Goal: Task Accomplishment & Management: Use online tool/utility

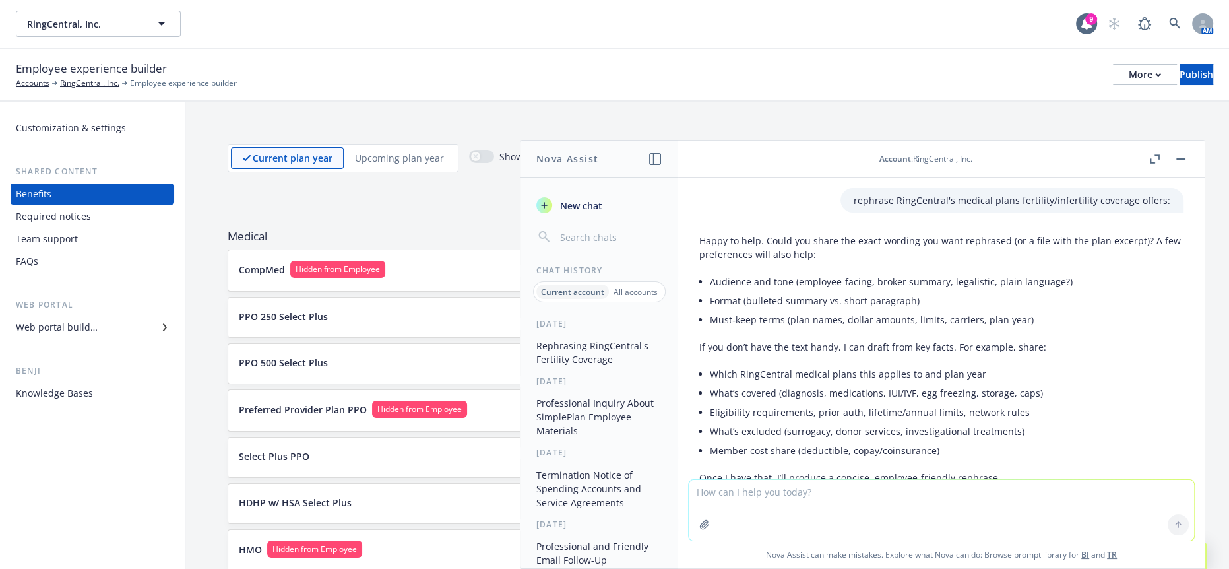
scroll to position [610, 0]
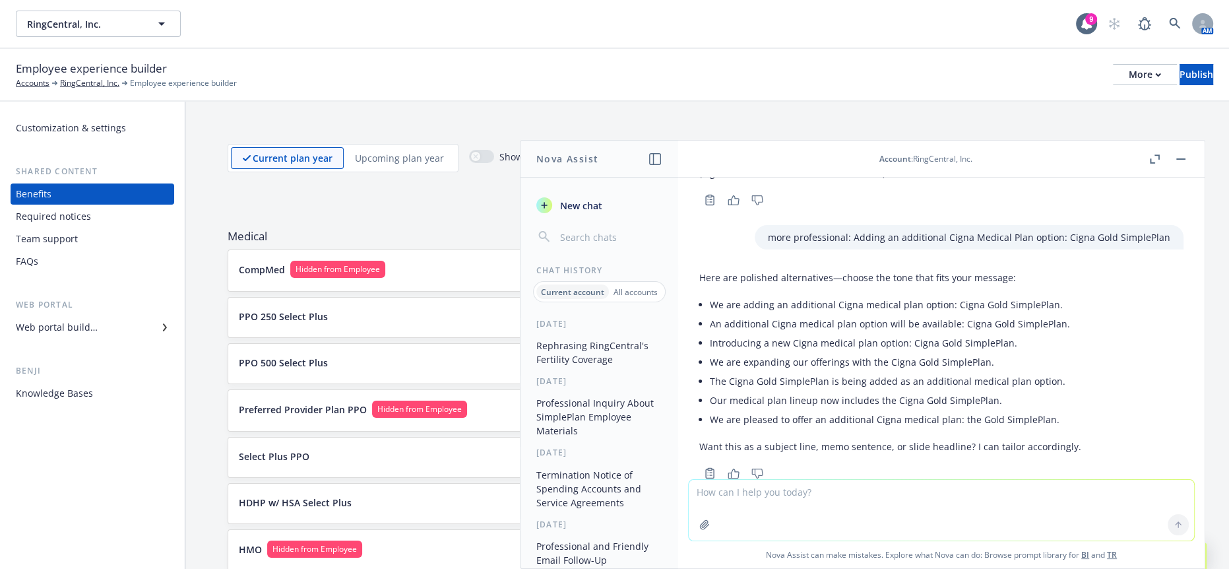
click at [1014, 488] on textarea at bounding box center [941, 510] width 505 height 61
paste textarea "Health care cost continue to rise on average % per year. Introduction of a $250…"
type textarea "more professional and understanding: Health care cost continue to rise on avera…"
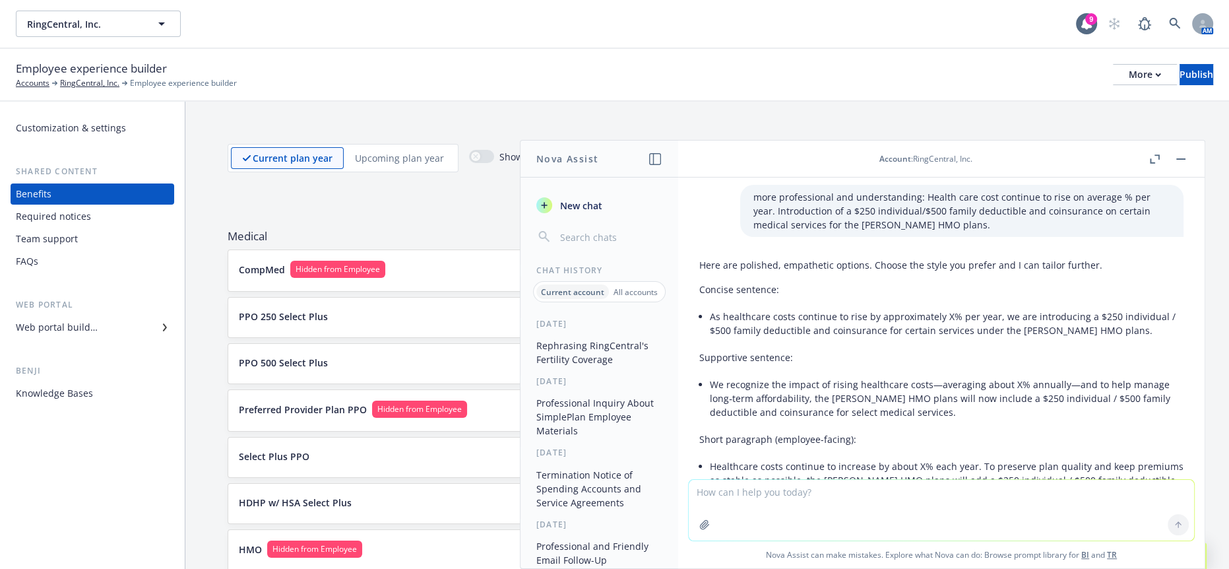
scroll to position [997, 0]
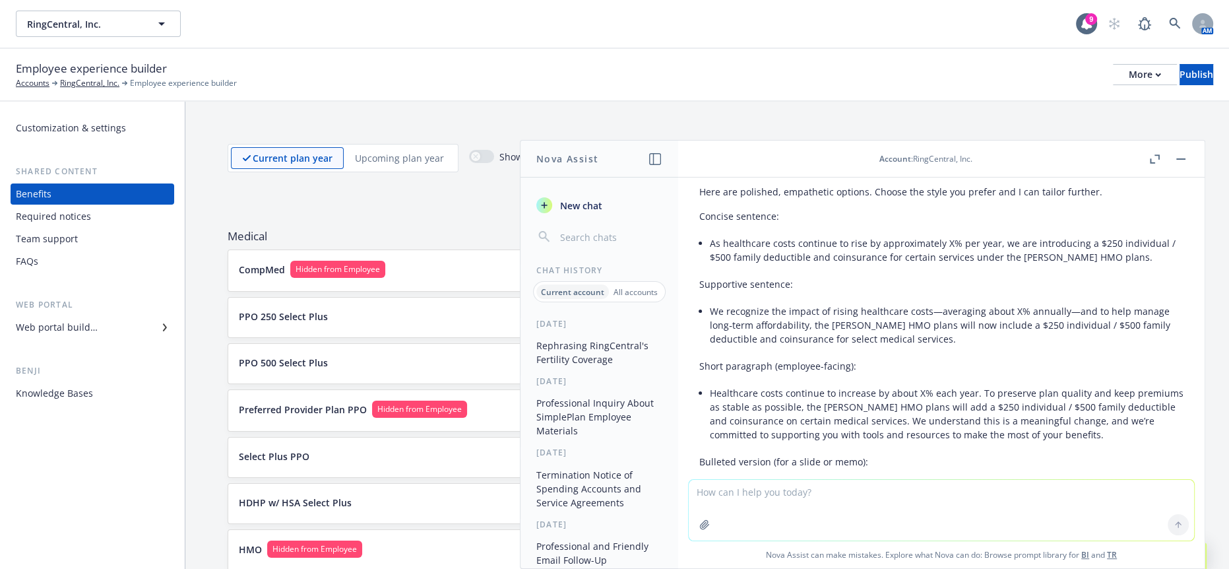
click at [956, 499] on textarea at bounding box center [941, 510] width 505 height 61
paste textarea "We are excited to announce that ComPsych is our new mental wellbeing support re…"
type textarea "more professional: We are excited to announce that ComPsych is our new mental w…"
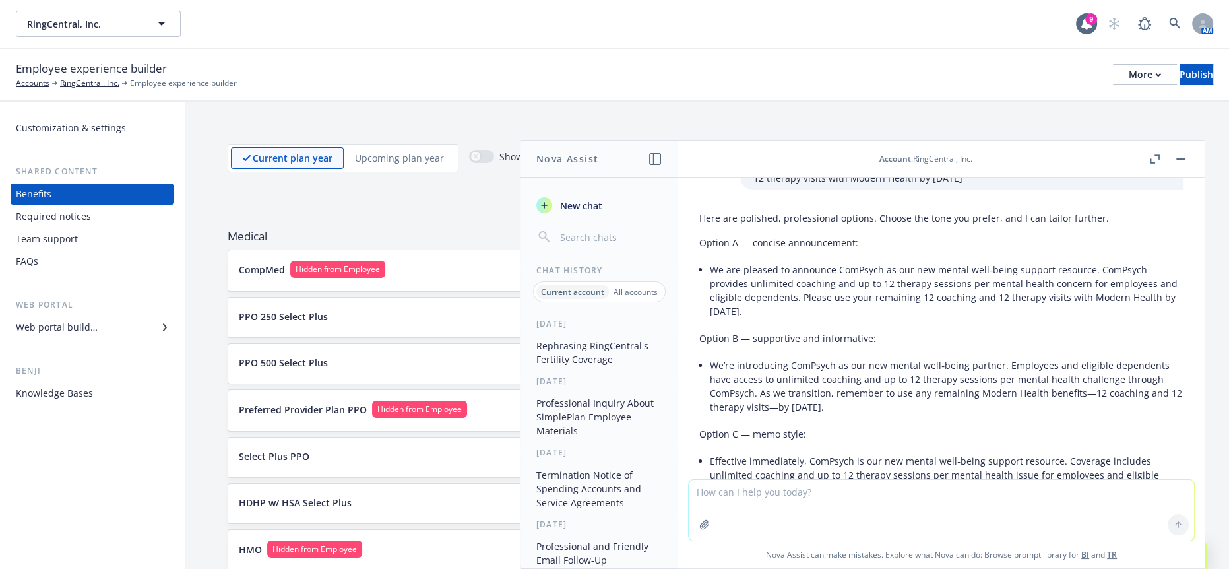
scroll to position [1480, 0]
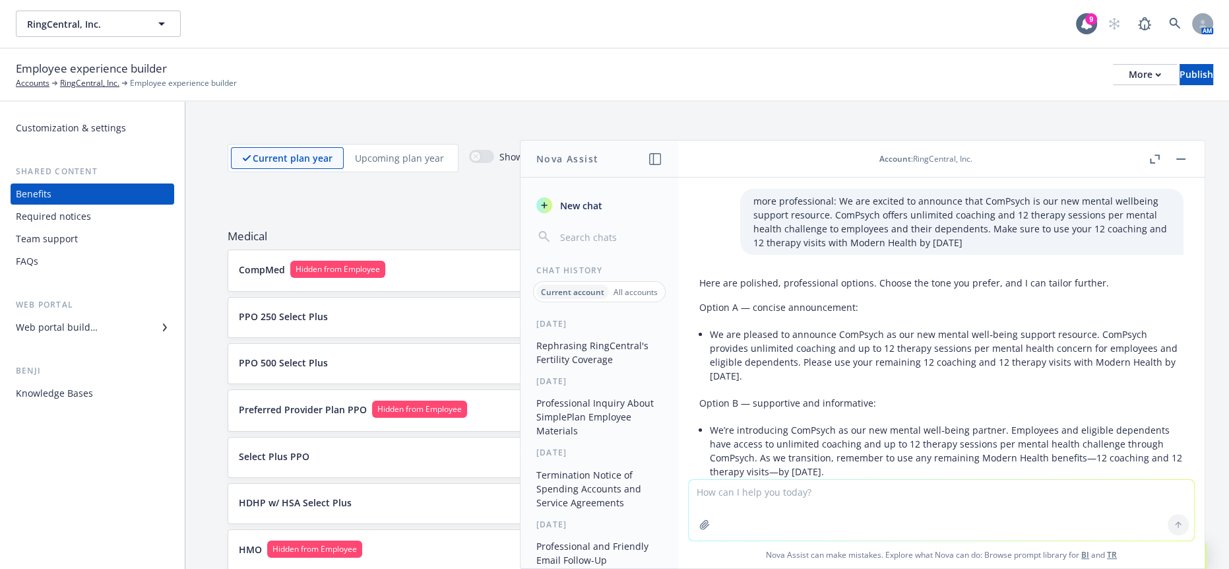
drag, startPoint x: 803, startPoint y: 323, endPoint x: 700, endPoint y: 284, distance: 110.6
click at [710, 325] on li "We are pleased to announce ComPsych as our new mental well‑being support resour…" at bounding box center [947, 355] width 474 height 61
copy li "We are pleased to announce ComPsych as our new mental well‑being support resour…"
drag, startPoint x: 910, startPoint y: 514, endPoint x: 908, endPoint y: 505, distance: 8.7
click at [908, 513] on textarea at bounding box center [941, 510] width 505 height 61
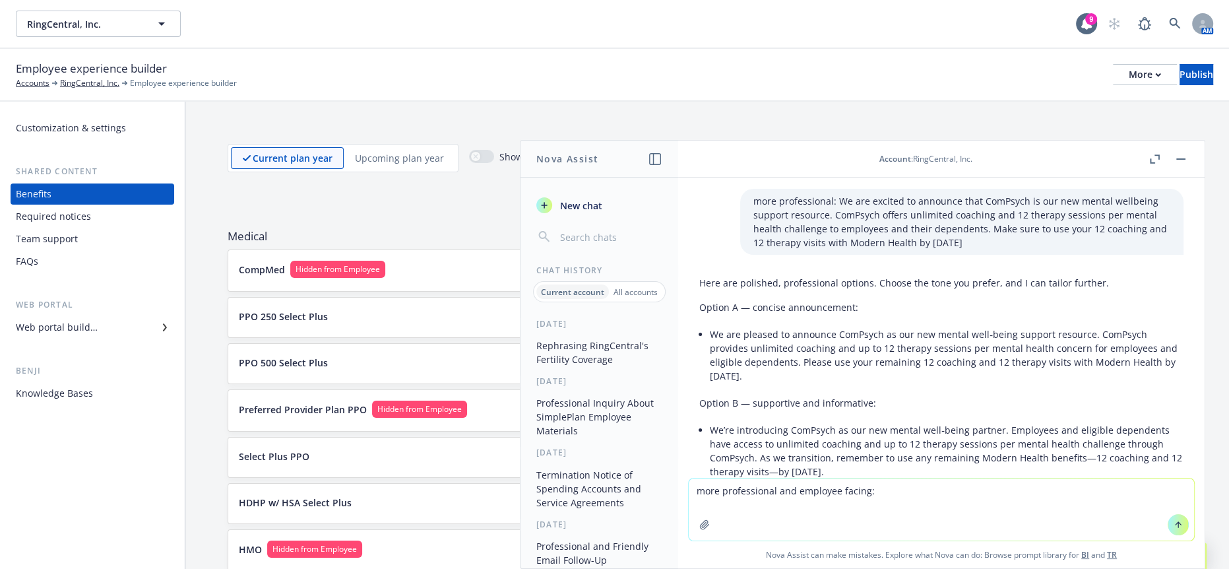
click at [807, 493] on textarea "more professional and employee facing:" at bounding box center [941, 509] width 505 height 62
click at [1005, 487] on textarea "more professional, supportive and employee facing:" at bounding box center [941, 509] width 505 height 62
paste textarea "● One-time open enrollment opportunity to increase voluntary employee life insu…"
type textarea "more professional, supportive and employee facing: ● One-time open enrollment o…"
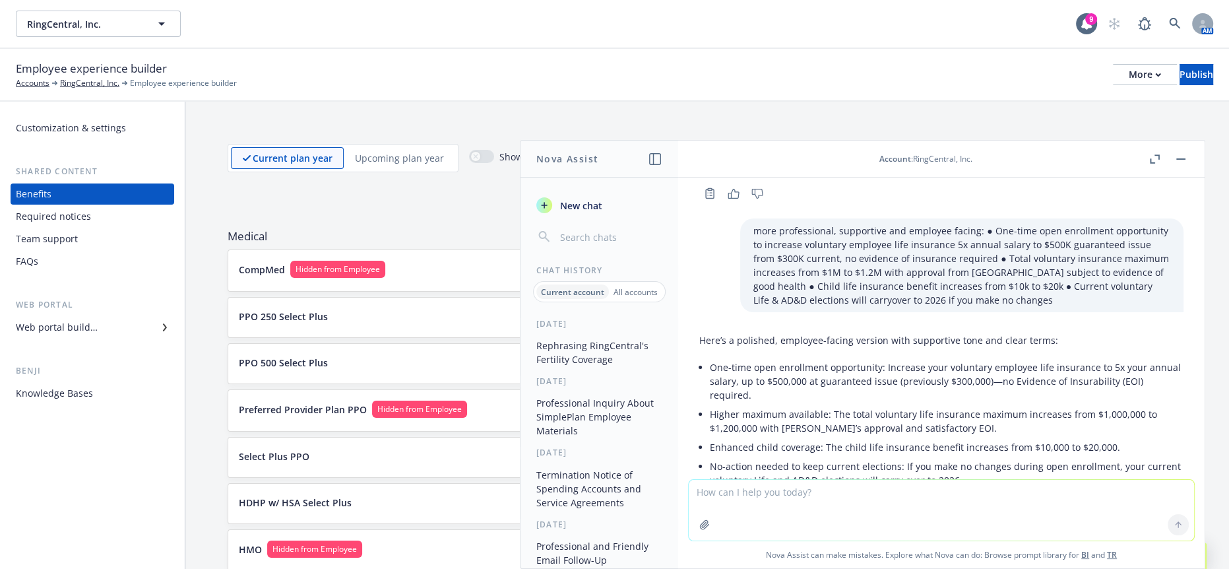
scroll to position [2058, 0]
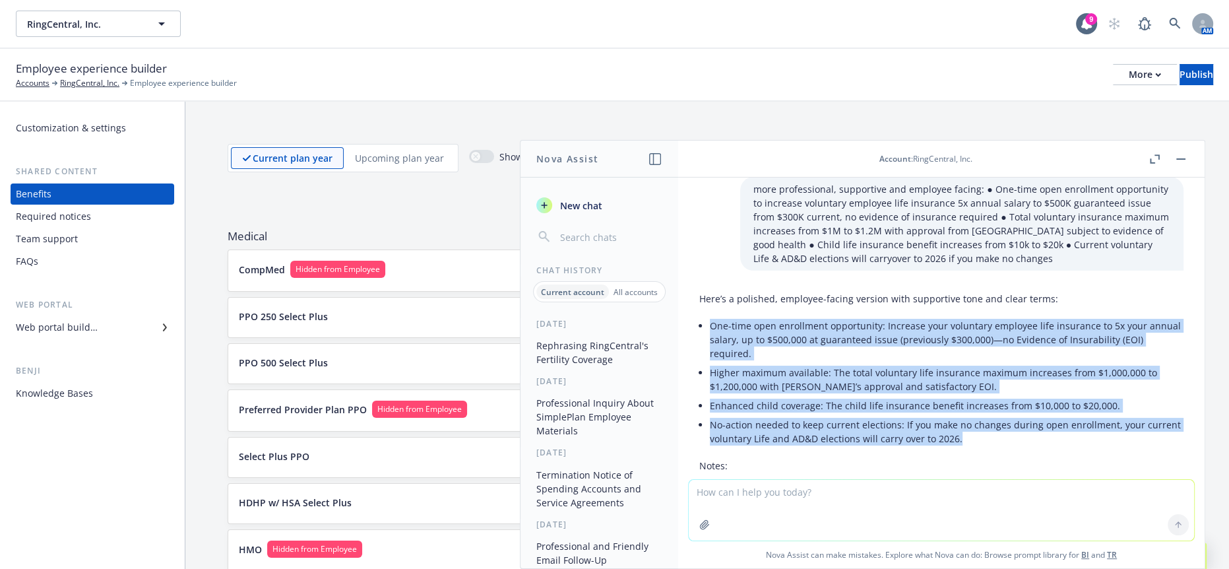
drag, startPoint x: 980, startPoint y: 371, endPoint x: 704, endPoint y: 257, distance: 299.0
click at [704, 286] on div "Here’s a polished, employee-facing version with supportive tone and clear terms…" at bounding box center [941, 429] width 484 height 287
copy ul "One-time open enrollment opportunity: Increase your voluntary employee life ins…"
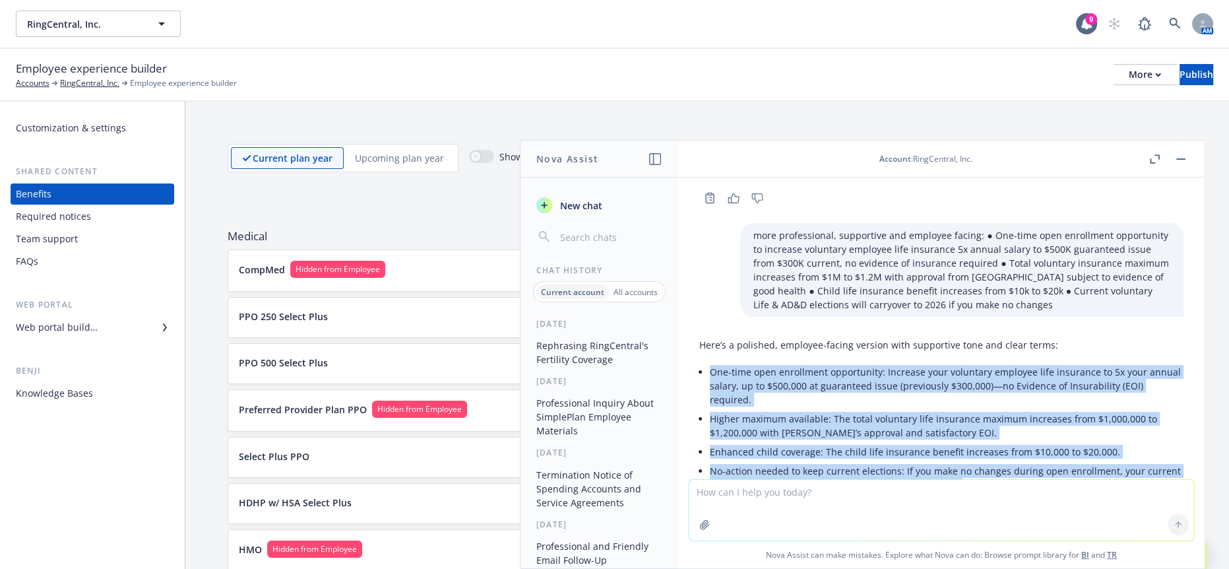
scroll to position [1985, 0]
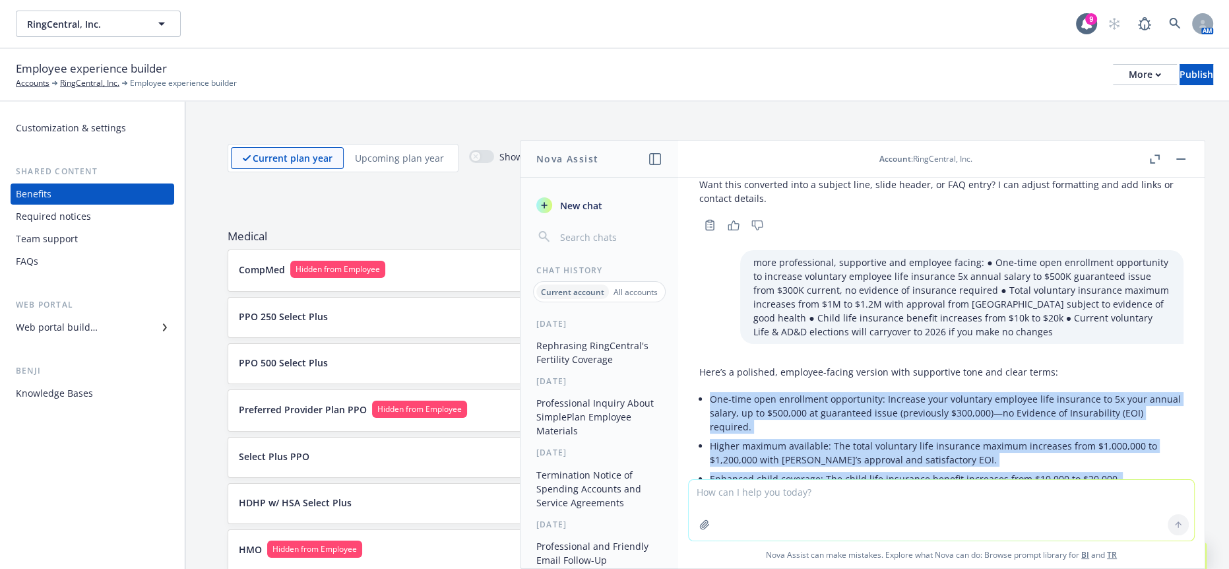
click at [1185, 162] on button "button" at bounding box center [1181, 159] width 16 height 16
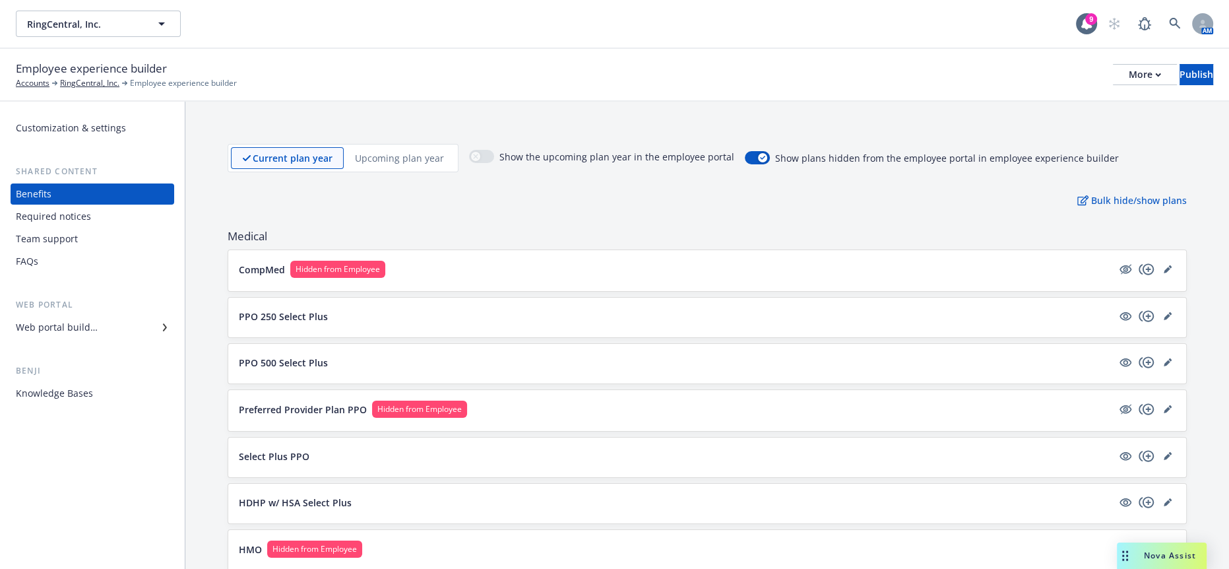
click at [1155, 554] on span "Nova Assist" at bounding box center [1170, 554] width 52 height 11
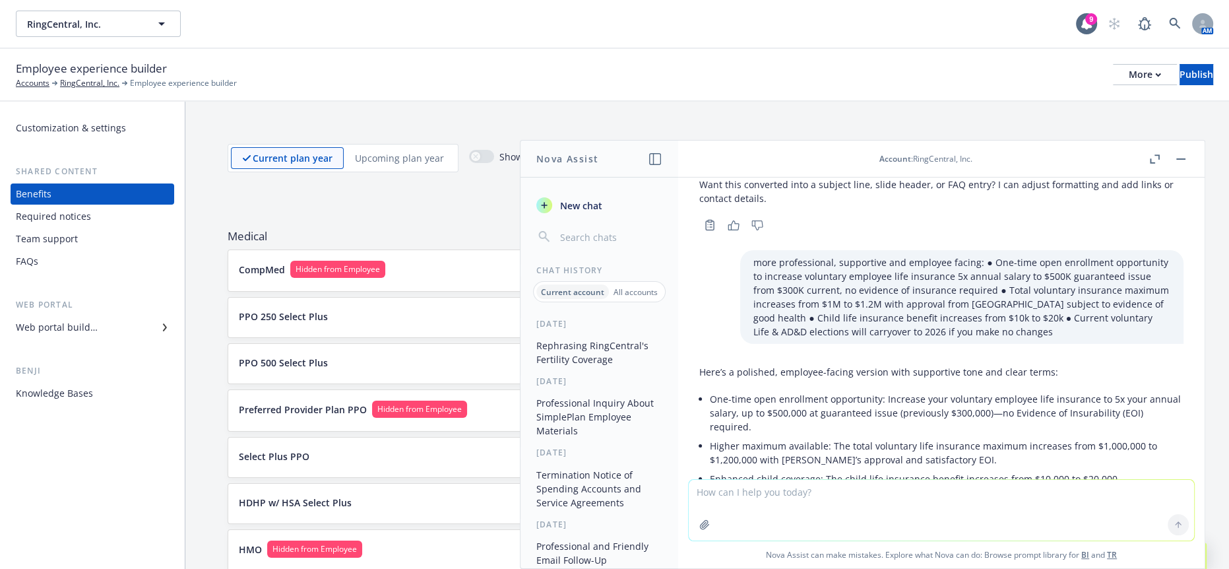
click at [945, 499] on textarea at bounding box center [941, 510] width 505 height 61
paste textarea "Carrot support will sunset [DATE]. Family Forming support will continue to be o…"
type textarea "rephrase to be more exciting and employee facing: Carrot support will sunset [D…"
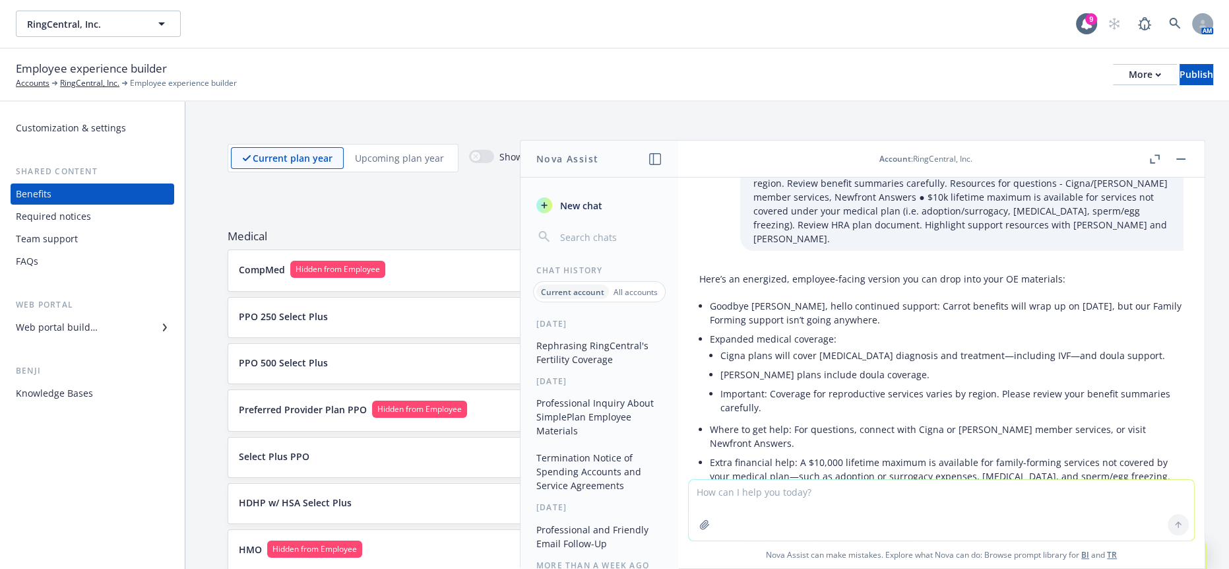
scroll to position [2581, 0]
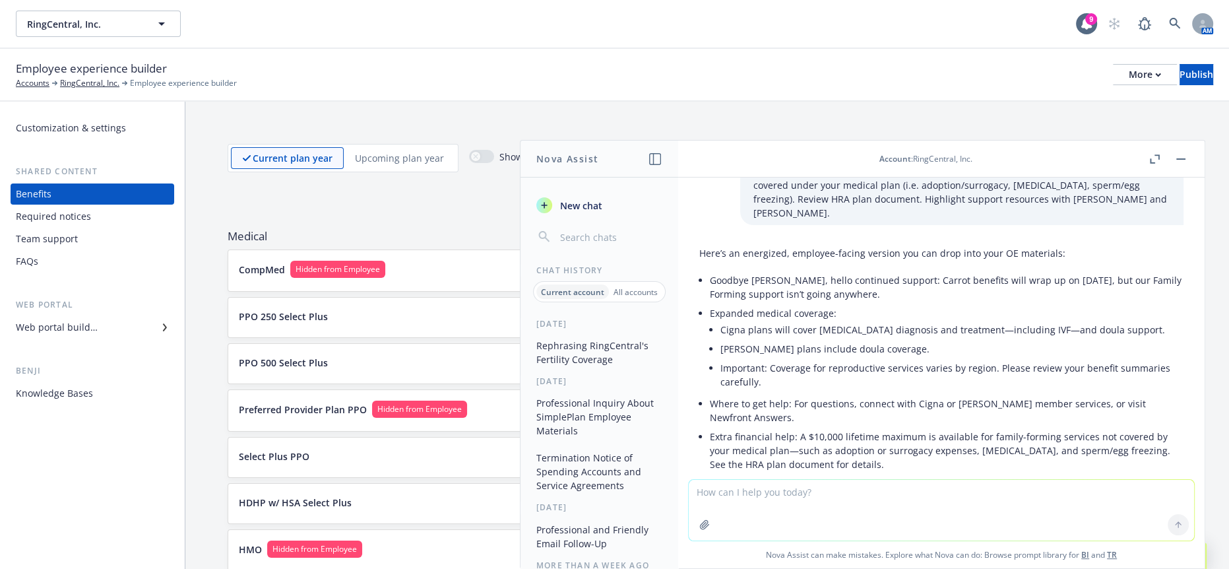
click at [836, 508] on textarea at bounding box center [941, 510] width 505 height 61
type textarea "more professional set up for a benefits guide"
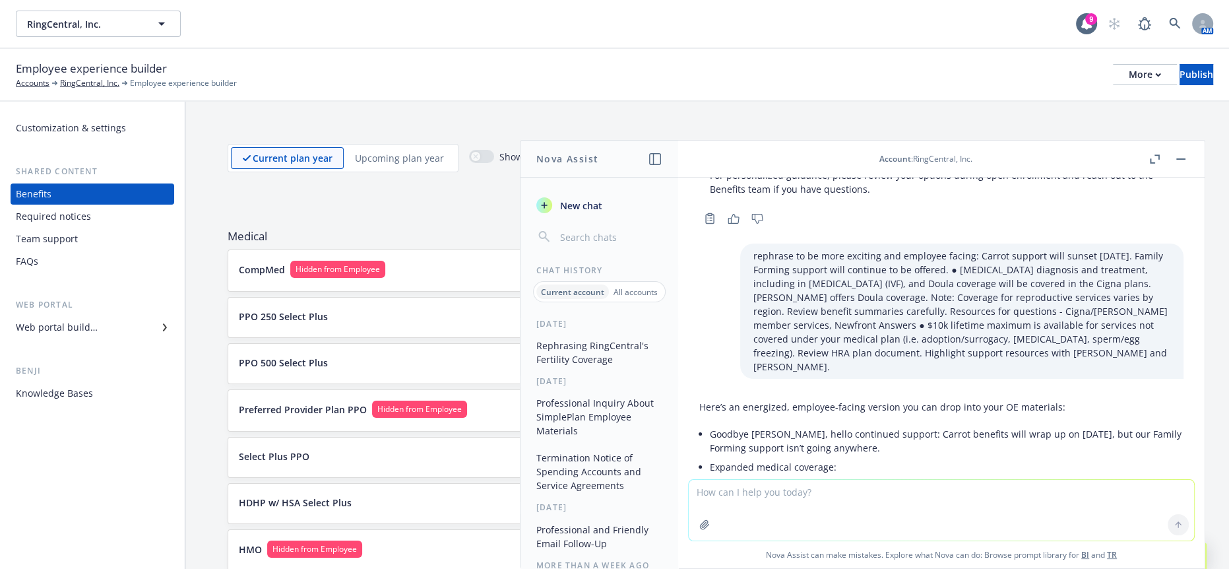
scroll to position [2574, 0]
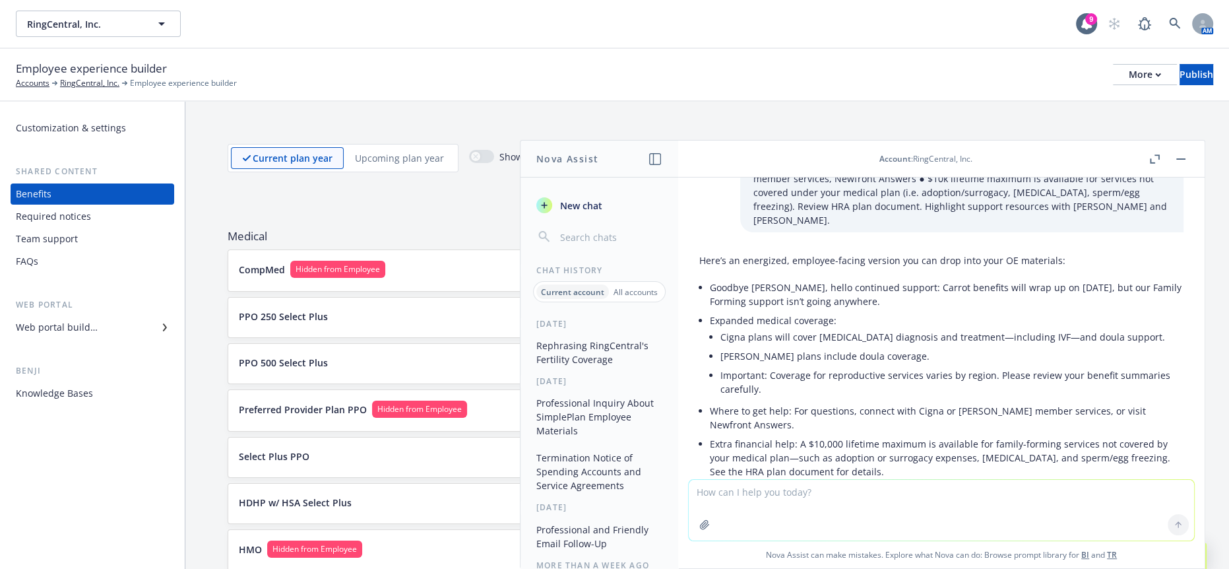
click at [734, 491] on p "Want this turned into an email announcement or slide? I can tailor the tone, ad…" at bounding box center [941, 505] width 484 height 28
drag, startPoint x: 919, startPoint y: 387, endPoint x: 695, endPoint y: 195, distance: 295.2
click at [695, 248] on div "Here’s an energized, employee-facing version you can drop into your OE material…" at bounding box center [941, 398] width 505 height 300
copy div "Here’s an energized, employee-facing version you can drop into your OE material…"
click at [891, 506] on textarea at bounding box center [941, 510] width 505 height 61
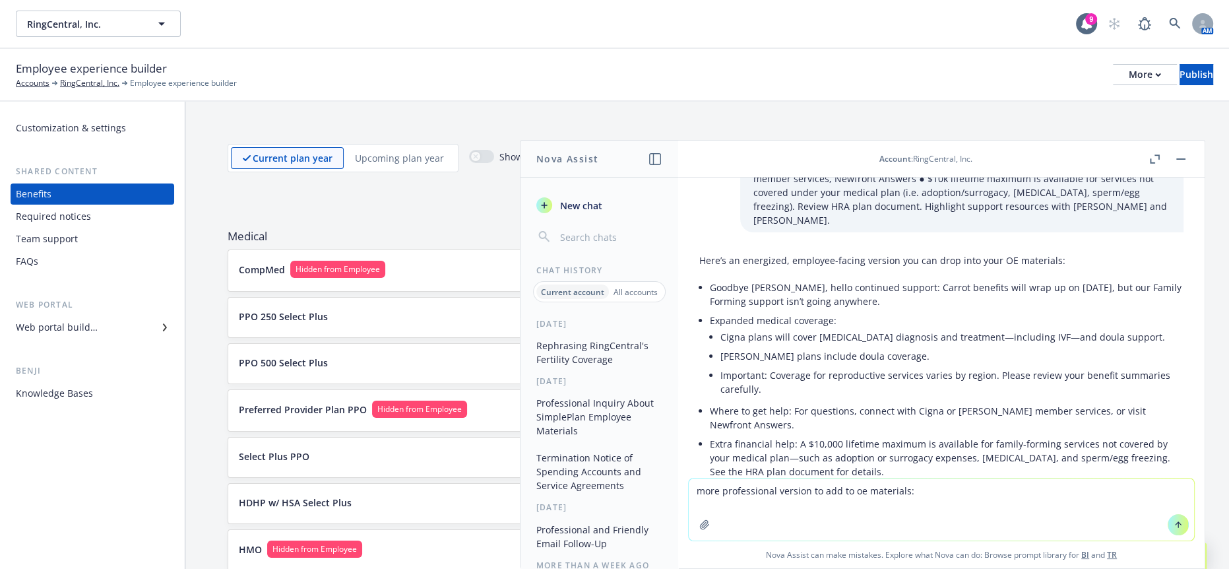
paste textarea "Here’s an energized, employee-facing version you can drop into your OE material…"
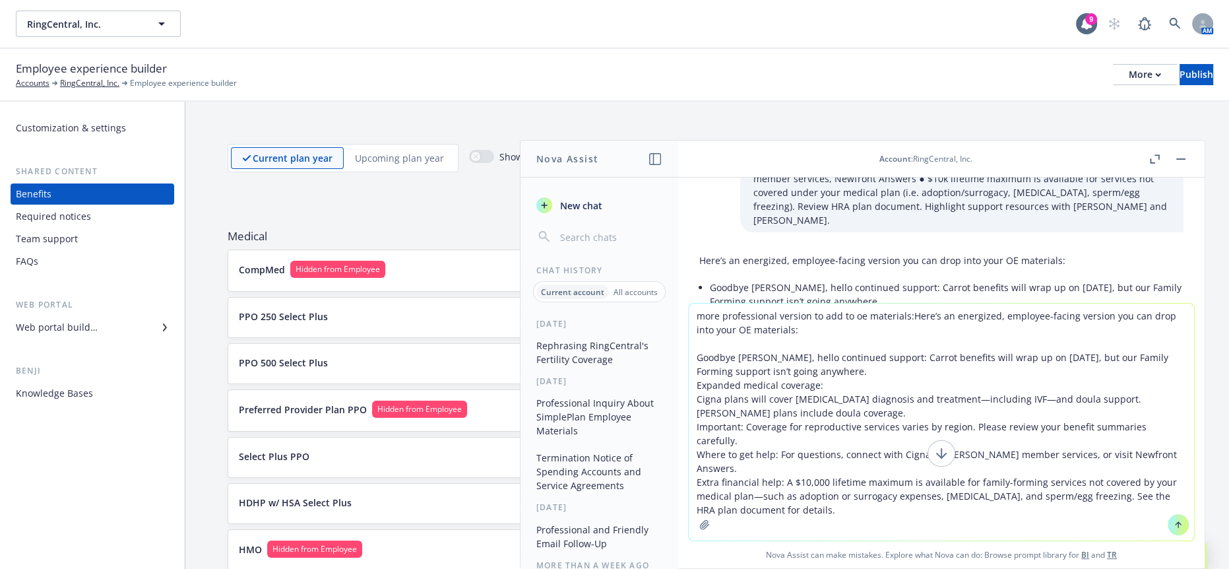
drag, startPoint x: 969, startPoint y: 334, endPoint x: 945, endPoint y: 313, distance: 31.3
click at [945, 313] on textarea "more professional version to add to oe materials:Here’s an energized, employee-…" at bounding box center [941, 421] width 505 height 237
type textarea "more professional version to add to oe materials: Goodbye [PERSON_NAME], hello …"
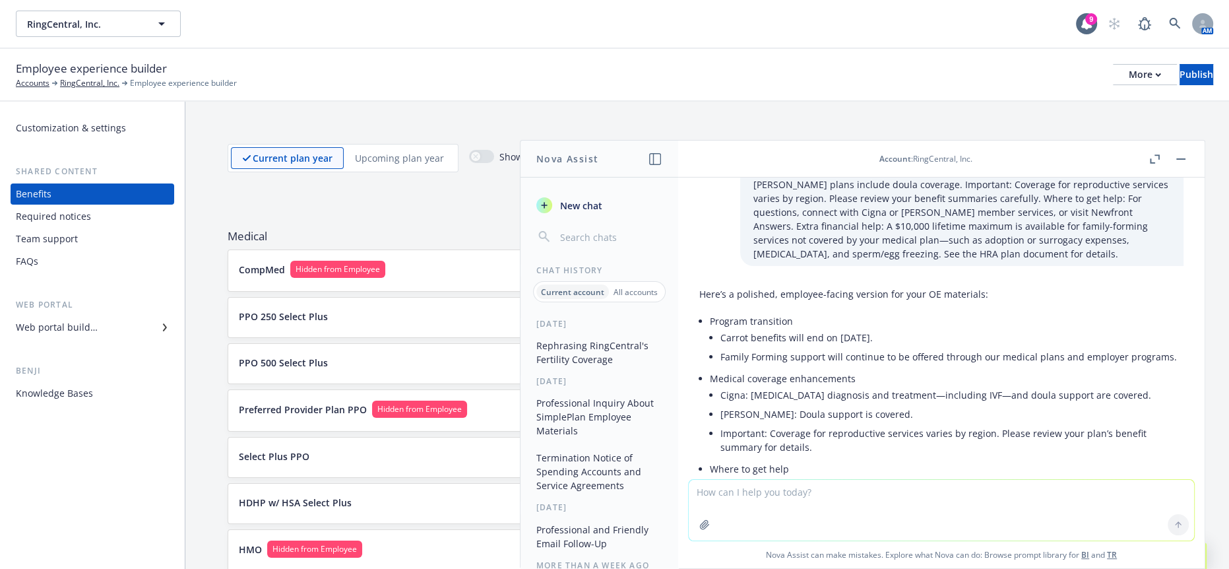
scroll to position [4078, 0]
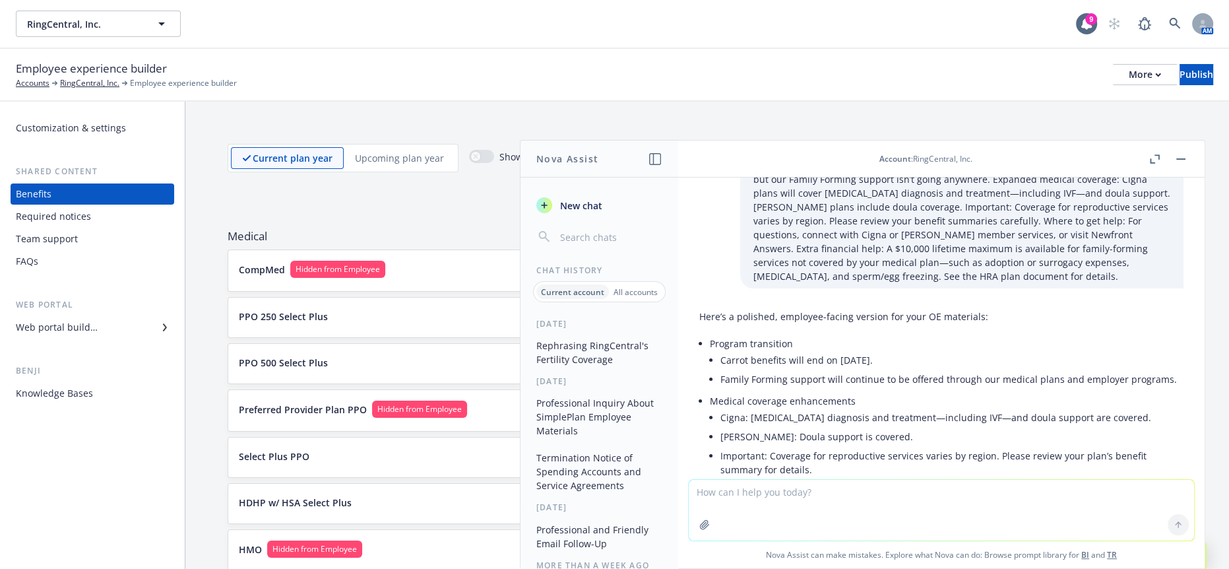
click at [848, 499] on textarea at bounding box center [941, 510] width 505 height 61
type textarea "more professional and educational"
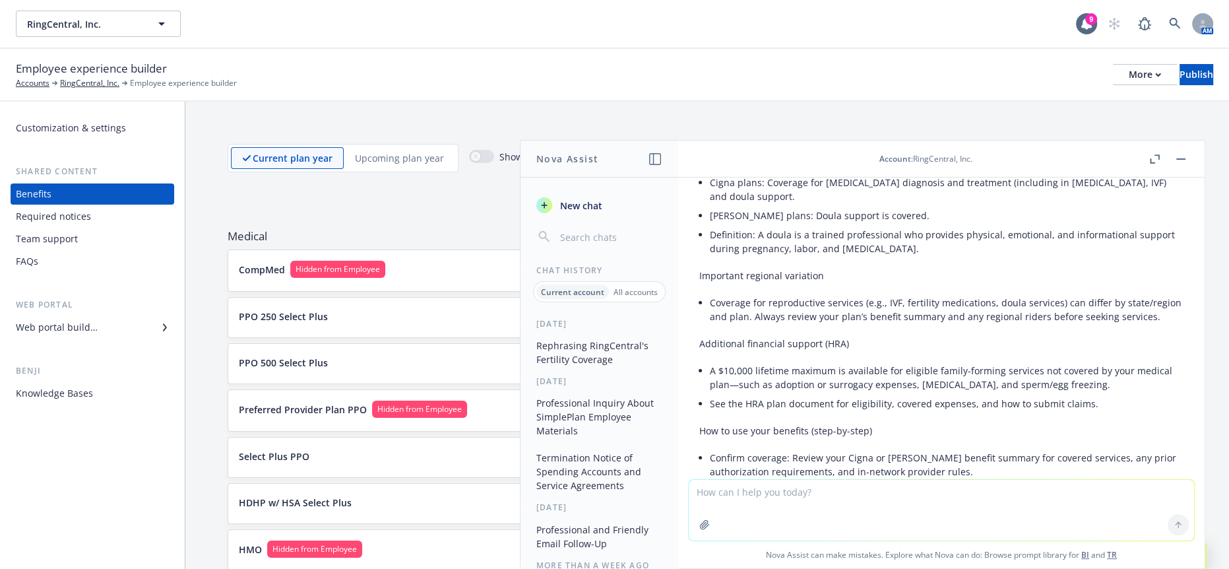
scroll to position [4852, 0]
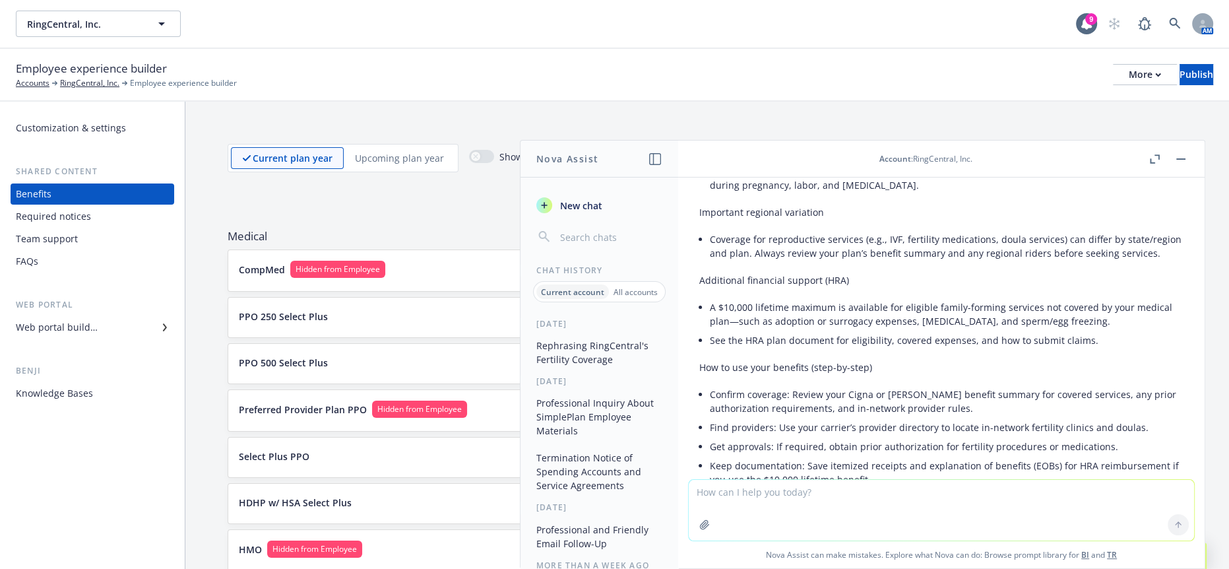
click at [886, 489] on li "Ask for help: Contact your carrier’s member services for coverage questions; vi…" at bounding box center [947, 505] width 474 height 33
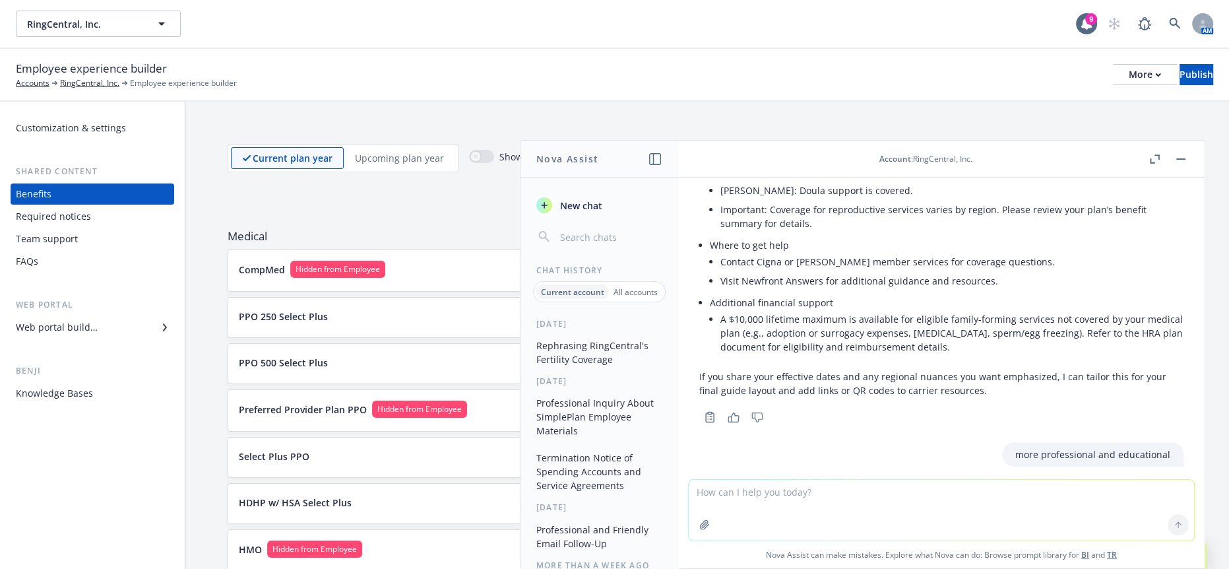
scroll to position [4334, 0]
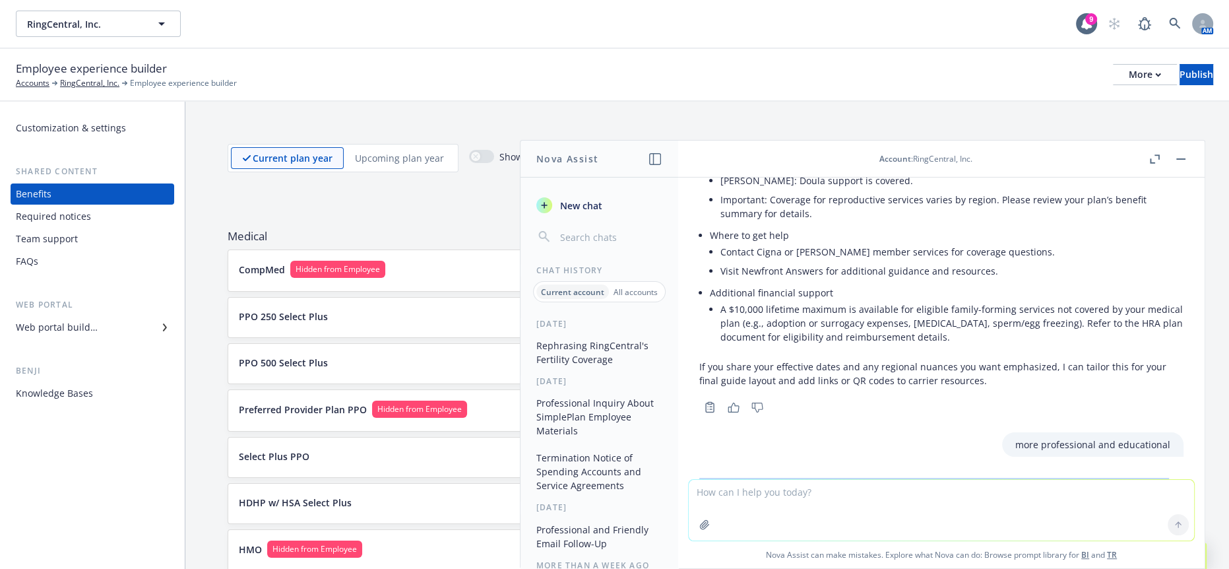
drag, startPoint x: 879, startPoint y: 341, endPoint x: 697, endPoint y: 324, distance: 183.5
copy div "Lorem ip d sitametconse, adipiscinge seddoei tem inc utla etdo magn AL enima. M…"
click at [864, 540] on li "Carrot benefits will end on [DATE]." at bounding box center [947, 549] width 474 height 19
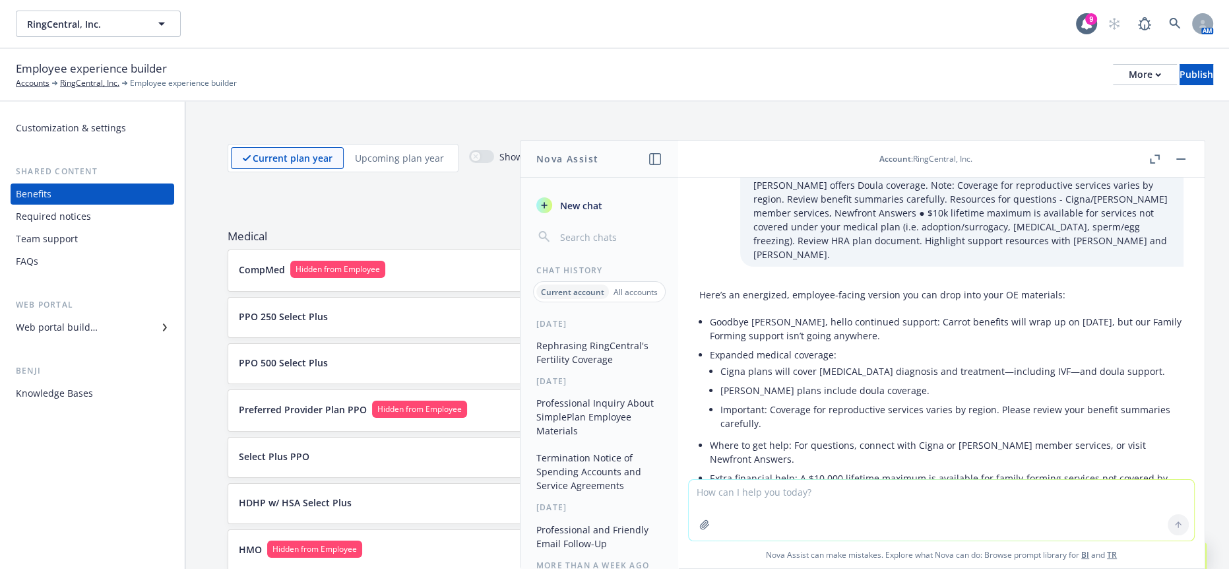
scroll to position [2575, 0]
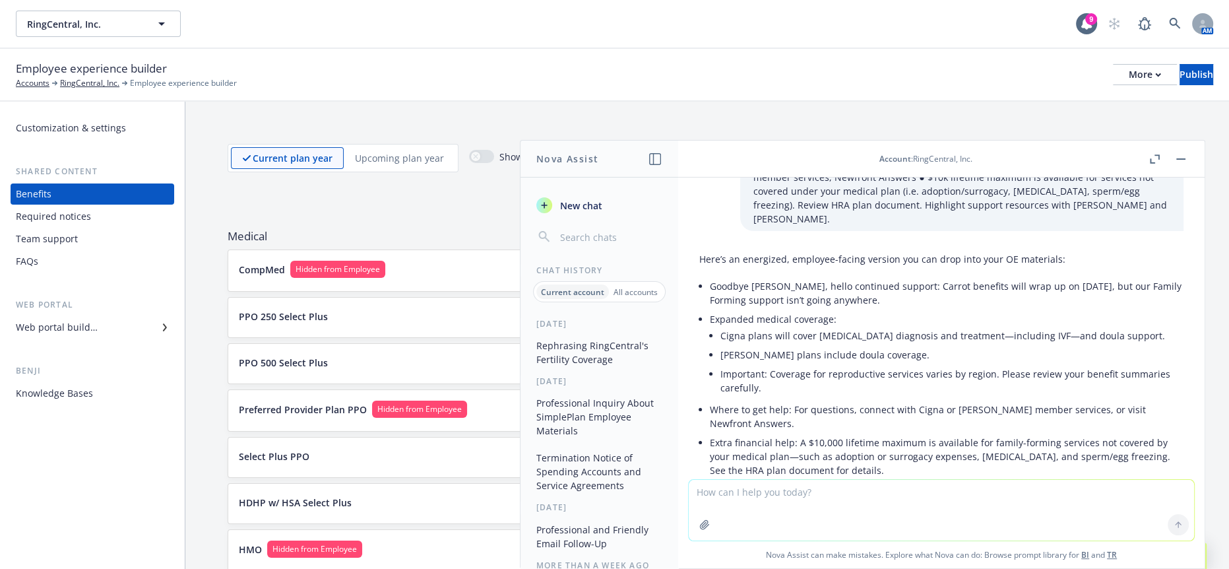
drag, startPoint x: 926, startPoint y: 220, endPoint x: 710, endPoint y: 203, distance: 217.0
click at [710, 276] on li "Goodbye [PERSON_NAME], hello continued support: Carrot benefits will wrap up on…" at bounding box center [947, 292] width 474 height 33
copy li "Goodbye [PERSON_NAME], hello continued support: Carrot benefits will wrap up on…"
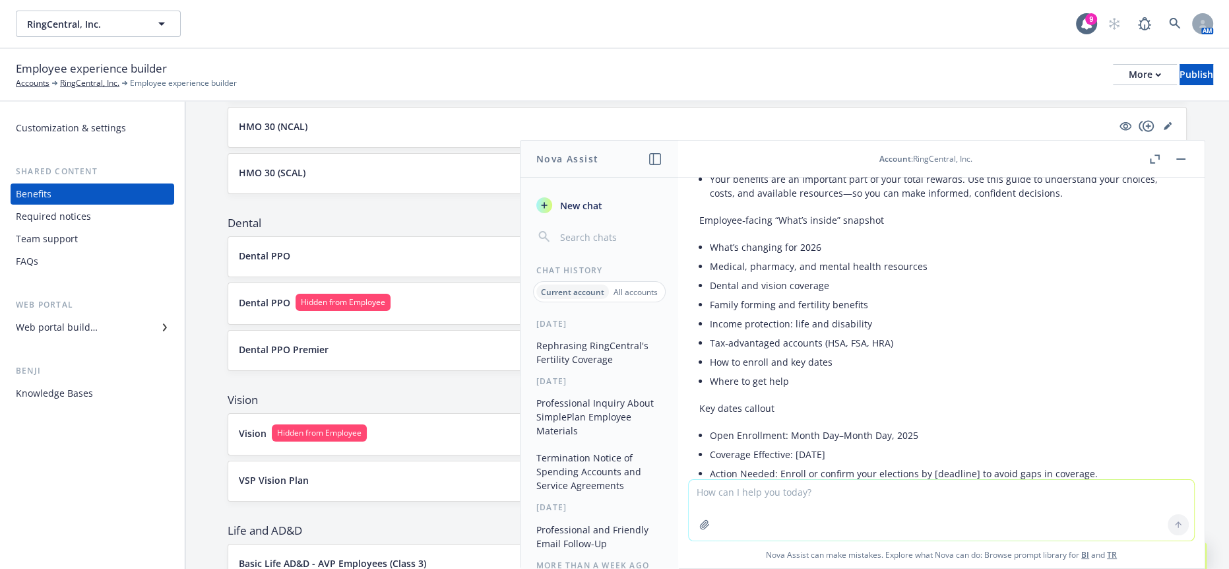
scroll to position [586, 0]
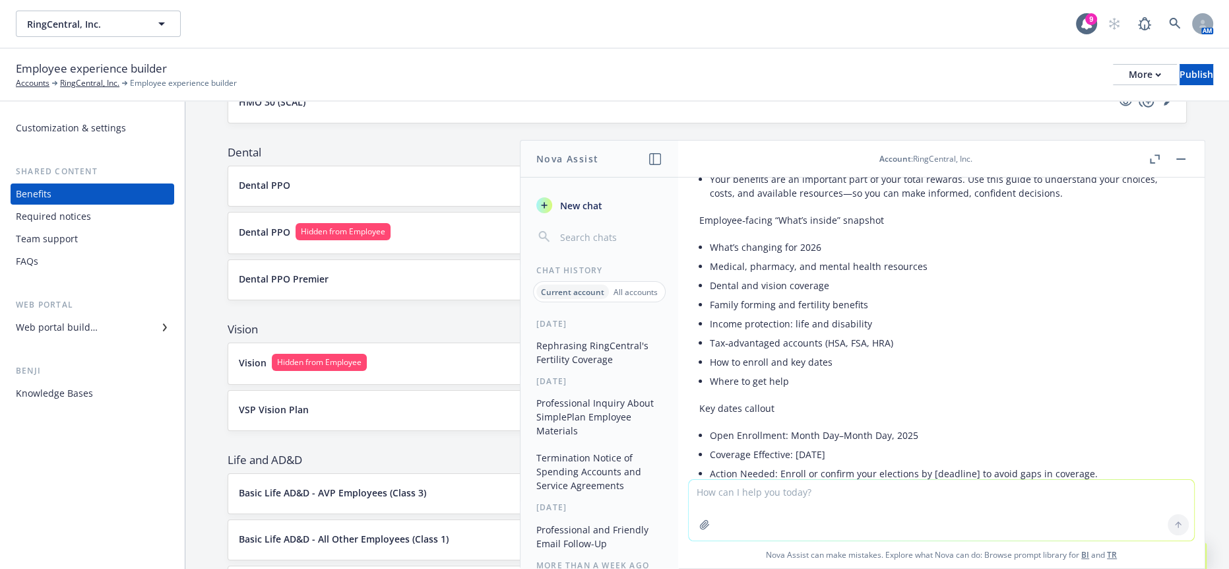
click at [795, 506] on textarea at bounding box center [941, 510] width 505 height 61
paste textarea "Goodbye [PERSON_NAME], hello continued support: Carrot benefits will wrap up on…"
type textarea "more professional but employee facing and supportive through the transition : G…"
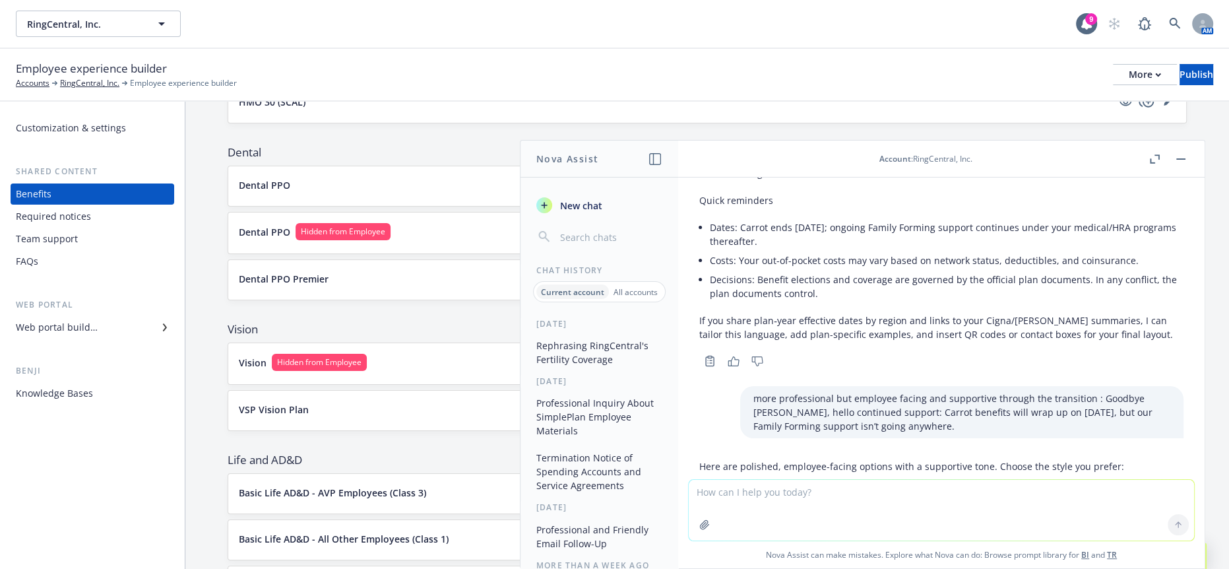
scroll to position [5218, 0]
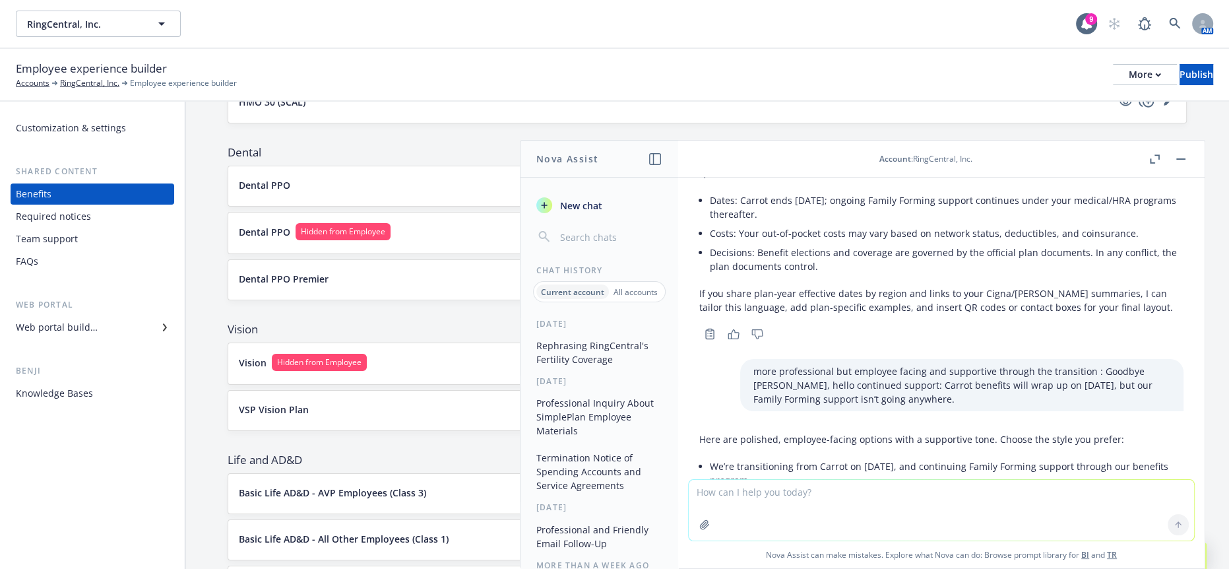
drag, startPoint x: 866, startPoint y: 347, endPoint x: 699, endPoint y: 330, distance: 167.7
click at [699, 427] on div "Here are polished, employee-facing options with a supportive tone. Choose the s…" at bounding box center [941, 527] width 484 height 200
click at [922, 456] on li "We’re transitioning from Carrot on [DATE], and continuing Family Forming suppor…" at bounding box center [947, 472] width 474 height 33
click at [860, 491] on textarea at bounding box center [941, 510] width 505 height 61
drag, startPoint x: 859, startPoint y: 489, endPoint x: 834, endPoint y: 499, distance: 26.7
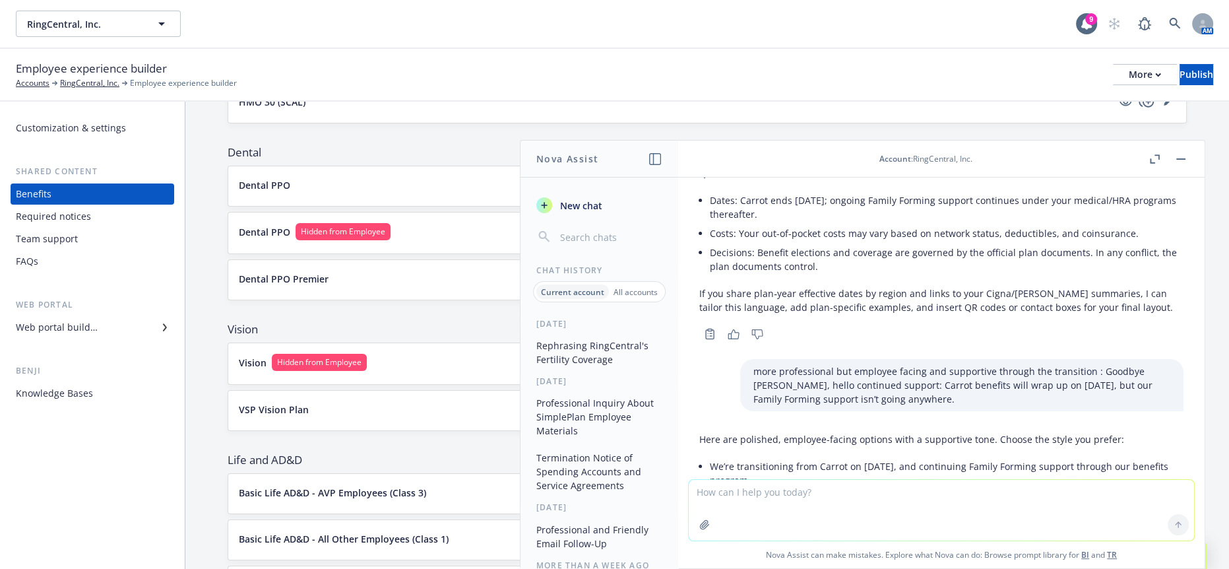
click at [834, 499] on textarea at bounding box center [941, 510] width 505 height 61
drag, startPoint x: 924, startPoint y: 323, endPoint x: 699, endPoint y: 311, distance: 225.3
click at [710, 489] on li "Carrot benefits will conclude on [DATE]. Family Forming support will remain ava…" at bounding box center [947, 505] width 474 height 33
drag, startPoint x: 743, startPoint y: 309, endPoint x: 786, endPoint y: 282, distance: 49.8
click at [786, 456] on li "We’re transitioning from Carrot on [DATE], and continuing Family Forming suppor…" at bounding box center [947, 472] width 474 height 33
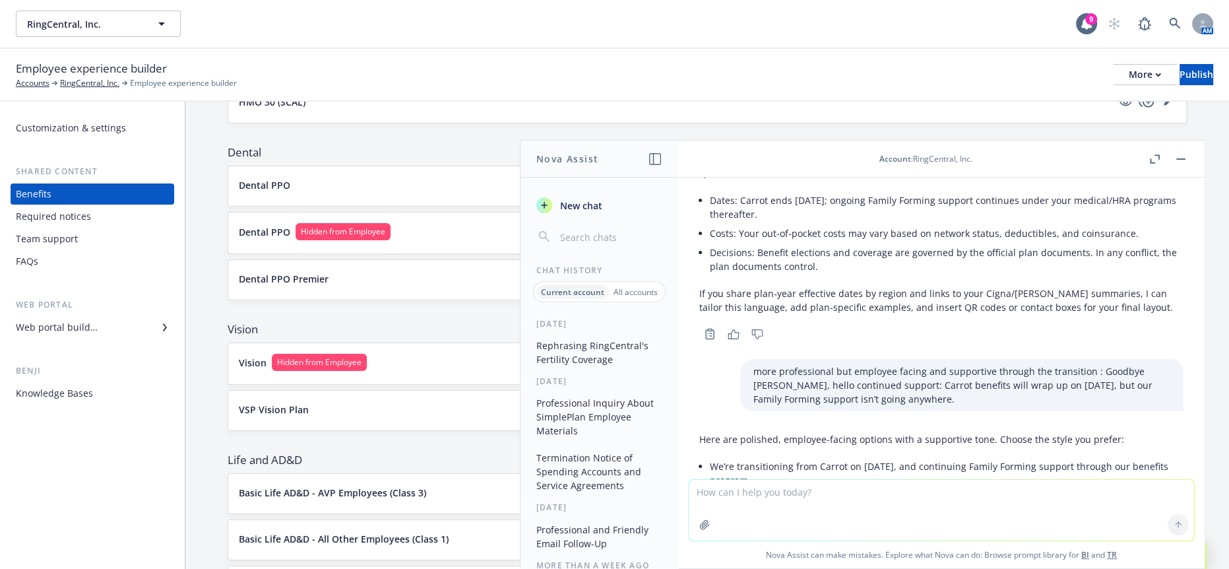
drag, startPoint x: 810, startPoint y: 284, endPoint x: 707, endPoint y: 270, distance: 103.8
click at [707, 427] on div "Here are polished, employee-facing options with a supportive tone. Choose the s…" at bounding box center [941, 527] width 484 height 200
click at [835, 522] on li "As of [DATE], Carrot will sunset. Your Family Forming support continues—just th…" at bounding box center [947, 538] width 474 height 33
drag, startPoint x: 927, startPoint y: 319, endPoint x: 706, endPoint y: 301, distance: 221.0
click at [706, 427] on div "Here are polished, employee-facing options with a supportive tone. Choose the s…" at bounding box center [941, 527] width 484 height 200
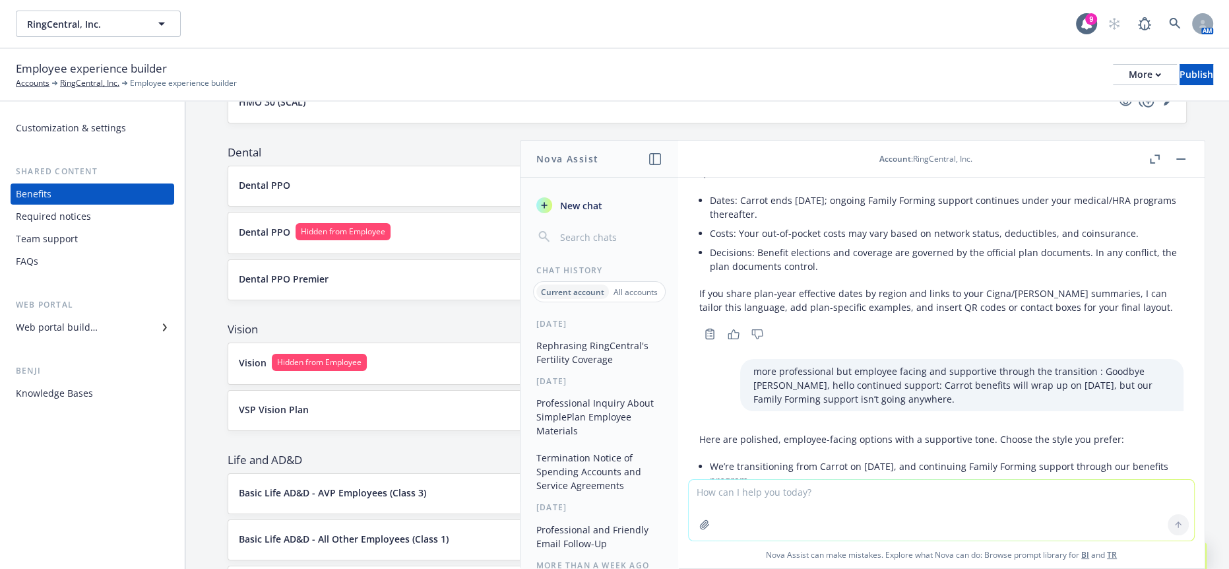
copy li "Carrot benefits will conclude on [DATE]. Family Forming support will remain ava…"
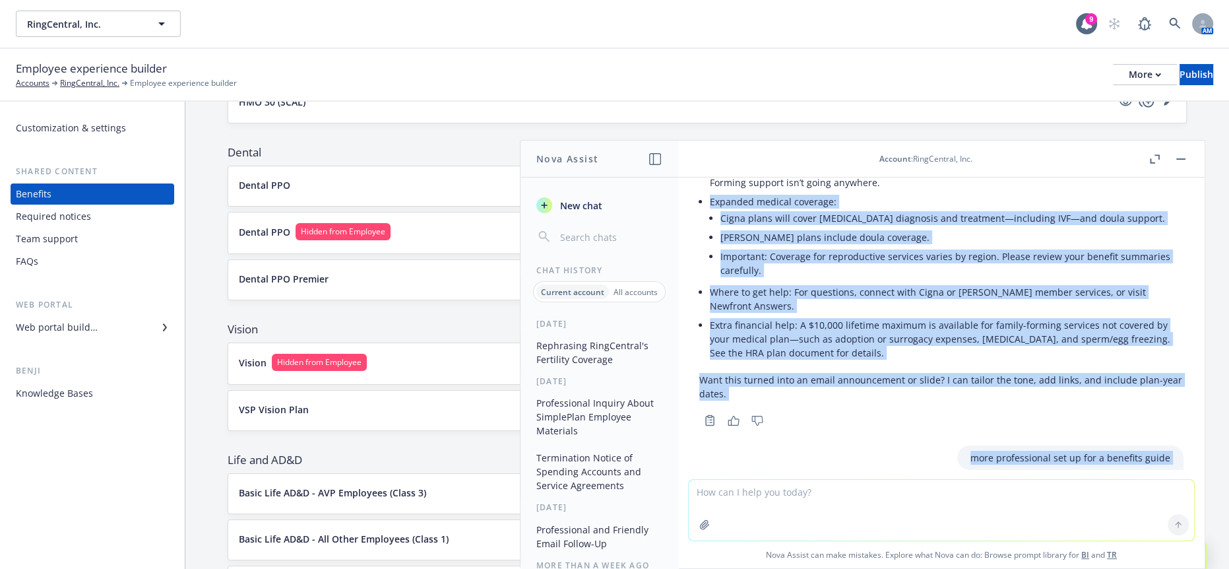
scroll to position [2775, 0]
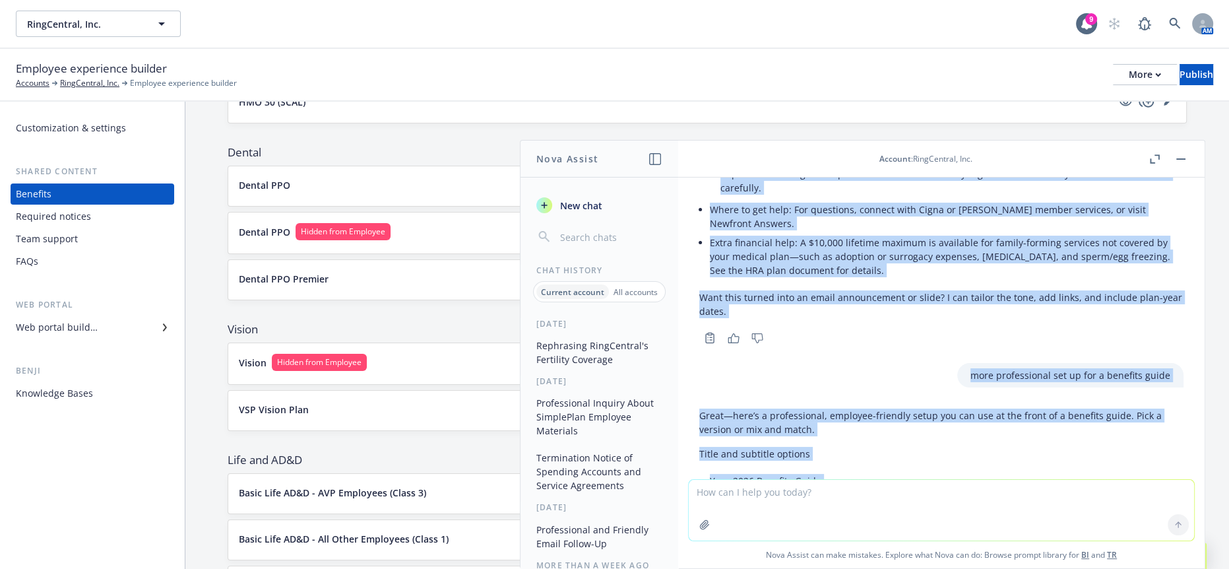
drag, startPoint x: 710, startPoint y: 307, endPoint x: 926, endPoint y: 192, distance: 244.9
click at [926, 192] on ul "Goodbye [PERSON_NAME], hello continued support: Carrot benefits will wrap up on…" at bounding box center [947, 178] width 474 height 203
copy ul "Expanded medical coverage: Cigna plans will cover [MEDICAL_DATA] diagnosis and …"
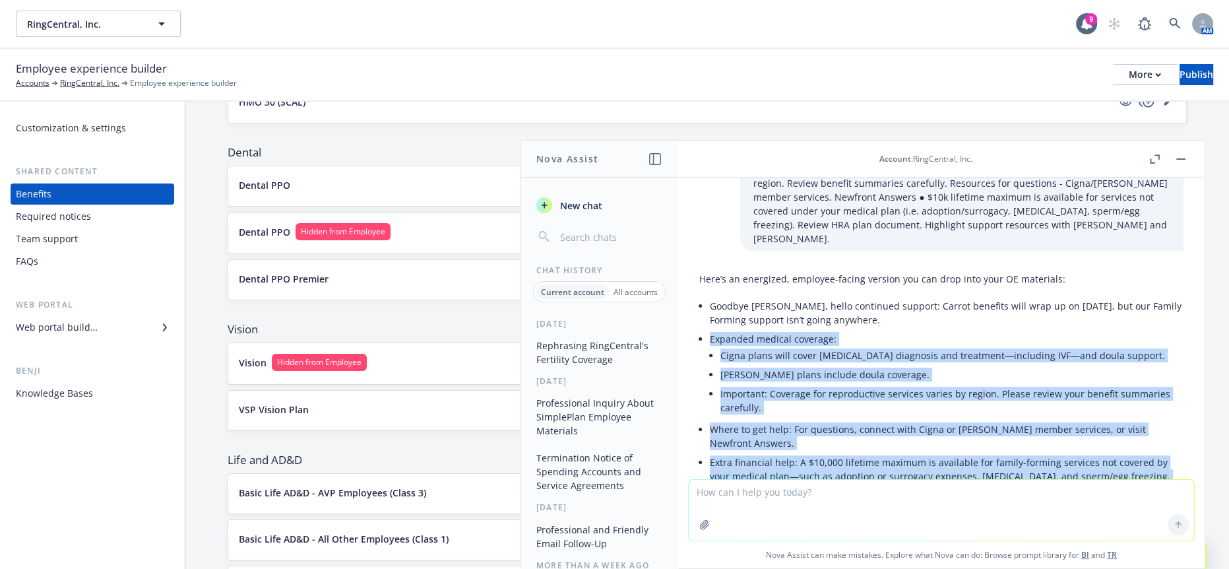
click at [829, 384] on li "Important: Coverage for reproductive services varies by region. Please review y…" at bounding box center [951, 400] width 463 height 33
click at [808, 420] on li "Where to get help: For questions, connect with Cigna or [PERSON_NAME] member se…" at bounding box center [947, 436] width 474 height 33
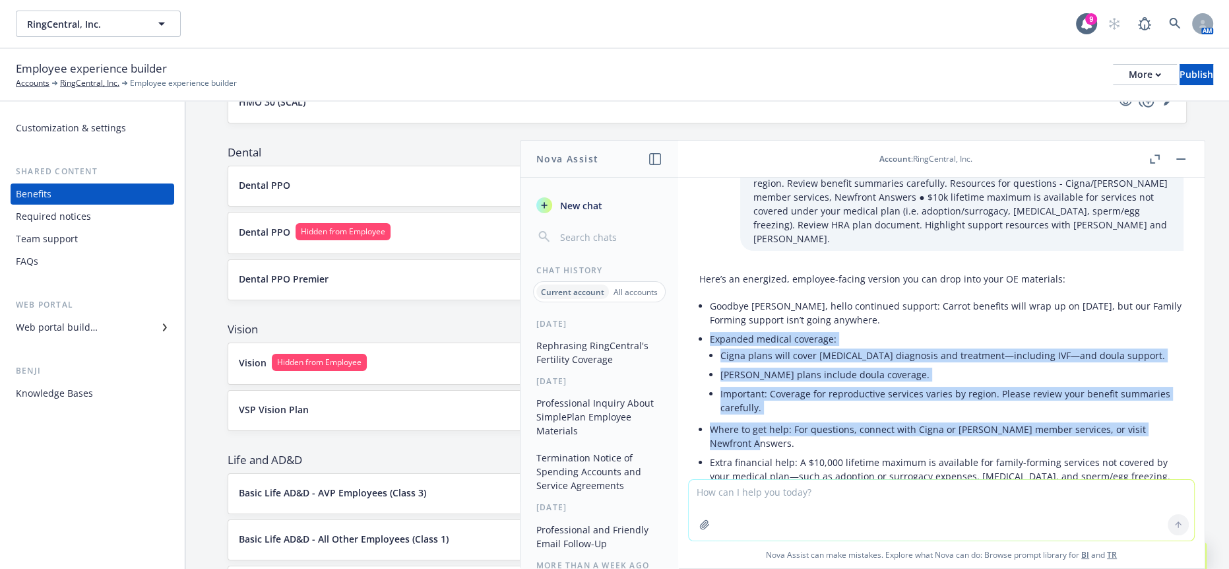
drag, startPoint x: 761, startPoint y: 359, endPoint x: 708, endPoint y: 256, distance: 116.0
click at [710, 296] on ul "Goodbye [PERSON_NAME], hello continued support: Carrot benefits will wrap up on…" at bounding box center [947, 397] width 474 height 203
copy ul "Expanded medical coverage: Cigna plans will cover [MEDICAL_DATA] diagnosis and …"
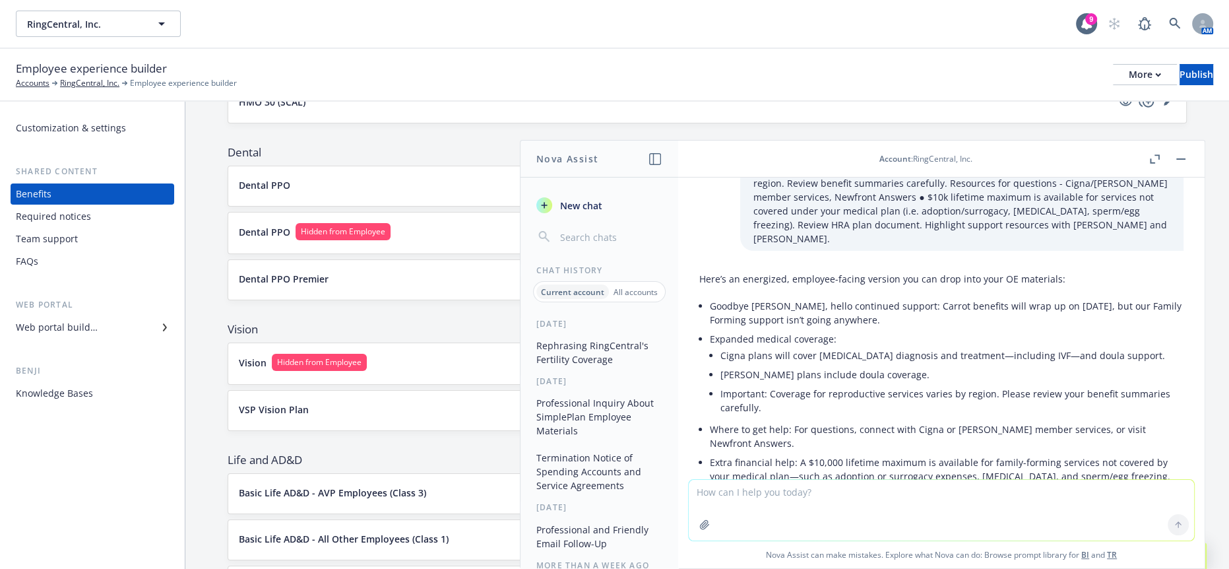
click at [974, 493] on textarea at bounding box center [941, 510] width 505 height 61
paste textarea "Expanded medical coverage: Cigna plans will cover [MEDICAL_DATA] diagnosis and …"
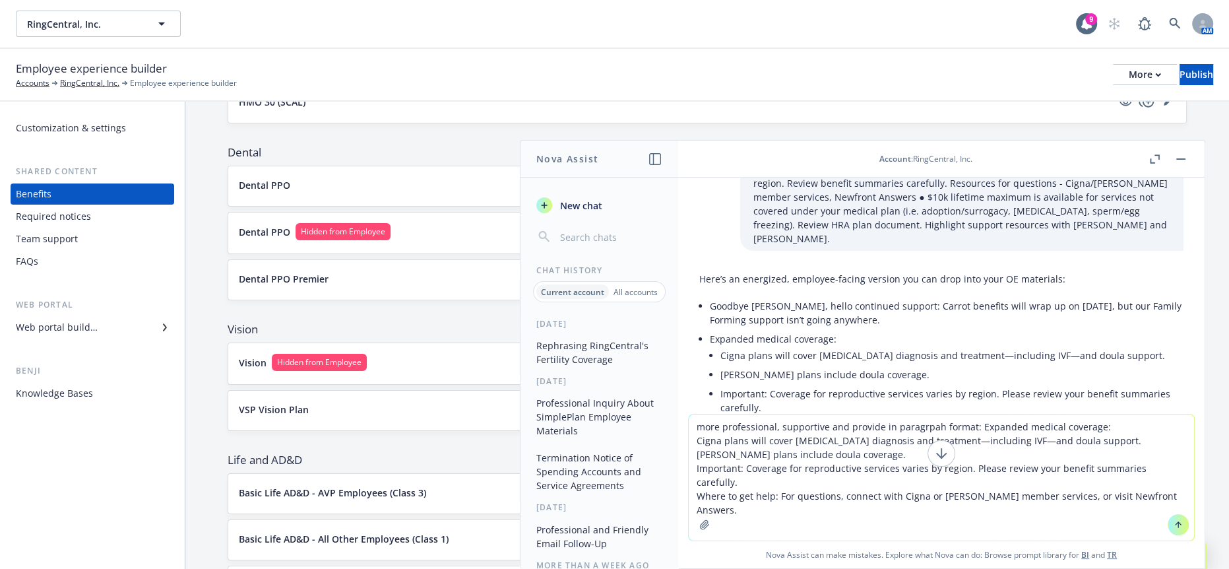
type textarea "more professional, supportive and provide in paragraph format: Expanded medical…"
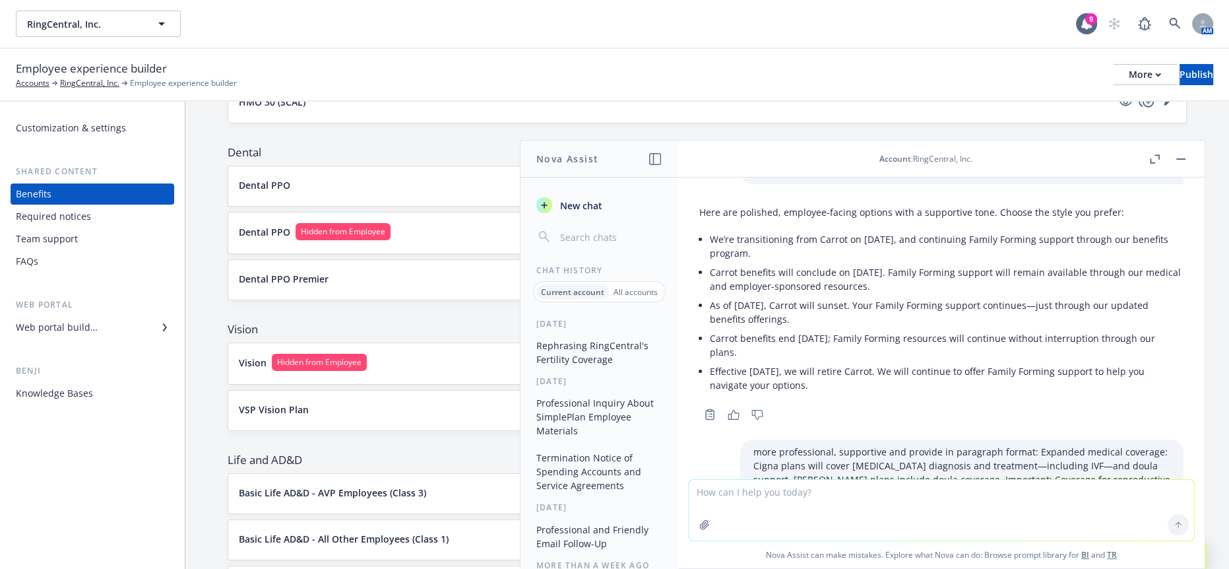
scroll to position [5451, 0]
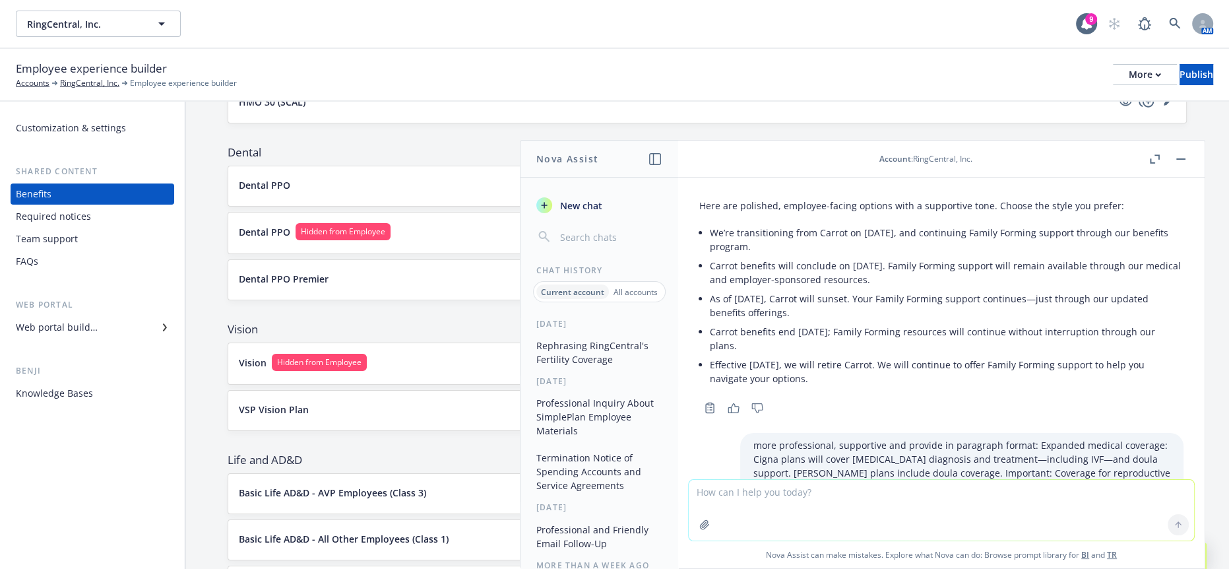
drag, startPoint x: 879, startPoint y: 421, endPoint x: 697, endPoint y: 339, distance: 200.2
copy p "To better support your family-forming journey, our medical coverage is expandin…"
click at [922, 503] on textarea at bounding box center [941, 510] width 505 height 61
type textarea "more professional"
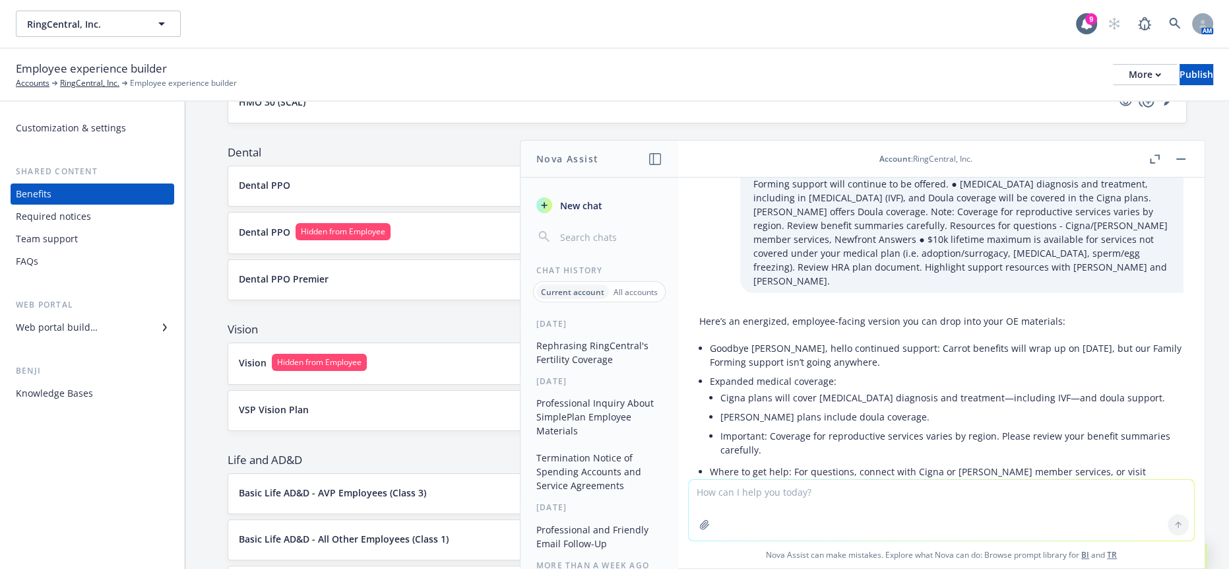
scroll to position [2523, 0]
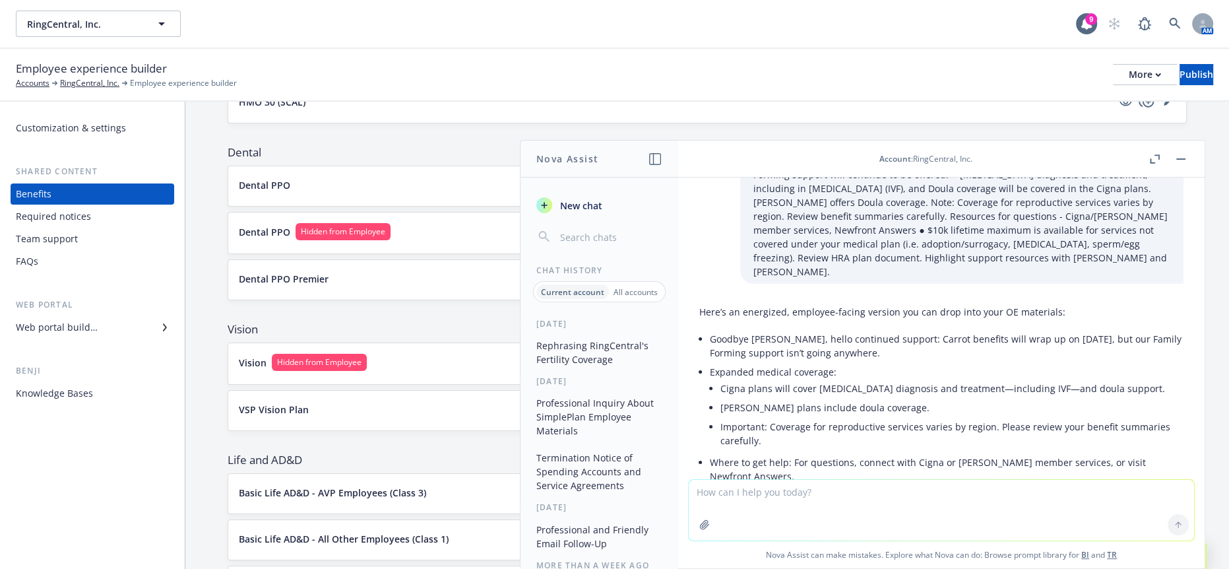
click at [883, 486] on li "Extra financial help: A $10,000 lifetime maximum is available for family-formin…" at bounding box center [947, 509] width 474 height 47
drag, startPoint x: 877, startPoint y: 437, endPoint x: 716, endPoint y: 308, distance: 206.0
click at [705, 299] on div "Here’s an energized, employee-facing version you can drop into your OE material…" at bounding box center [941, 437] width 484 height 276
copy ul "Expanded medical coverage: Cigna plans will cover [MEDICAL_DATA] diagnosis and …"
click at [869, 486] on textarea at bounding box center [941, 510] width 505 height 61
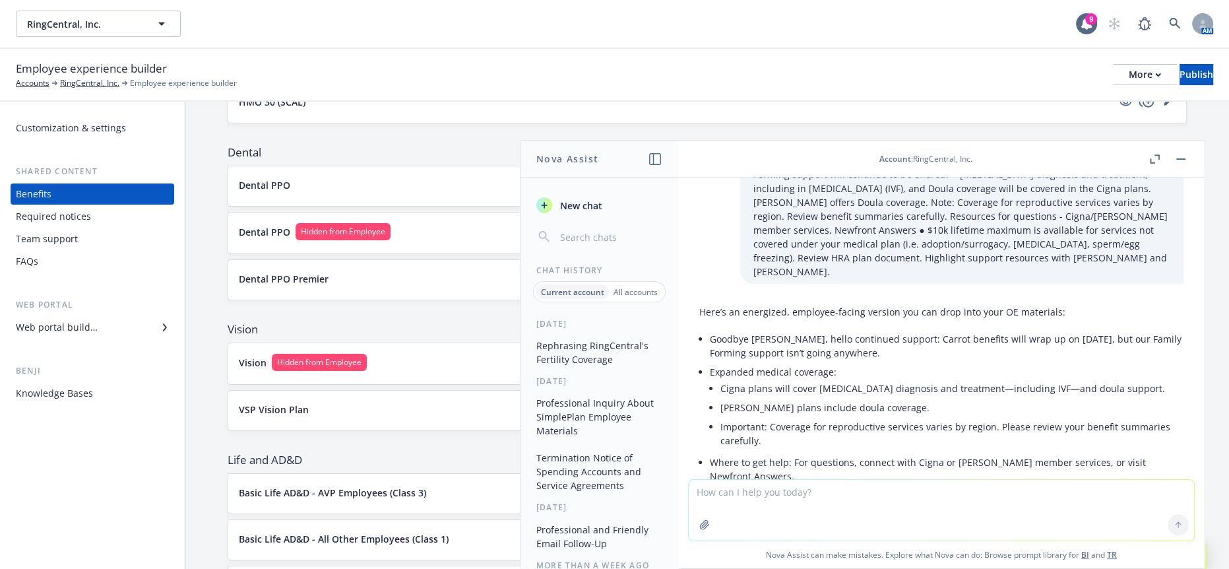
drag, startPoint x: 868, startPoint y: 484, endPoint x: 875, endPoint y: 495, distance: 13.4
click at [875, 498] on textarea at bounding box center [941, 510] width 505 height 61
type textarea "s"
paste textarea "Expanded medical coverage: Cigna plans will cover [MEDICAL_DATA] diagnosis and …"
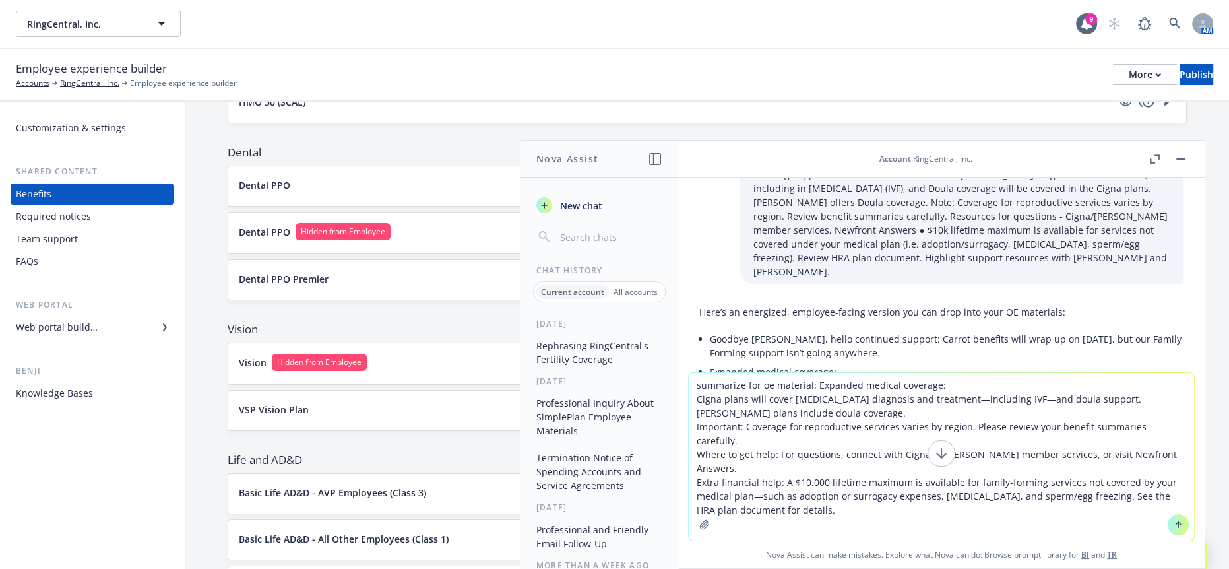
click at [1174, 529] on icon at bounding box center [1178, 524] width 9 height 9
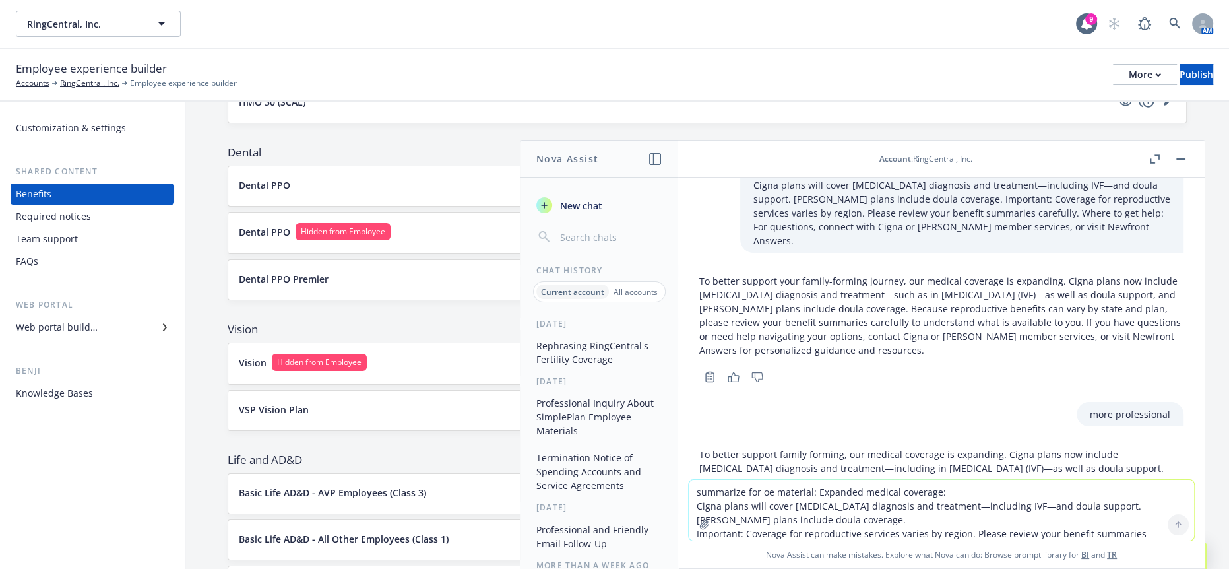
scroll to position [5579, 0]
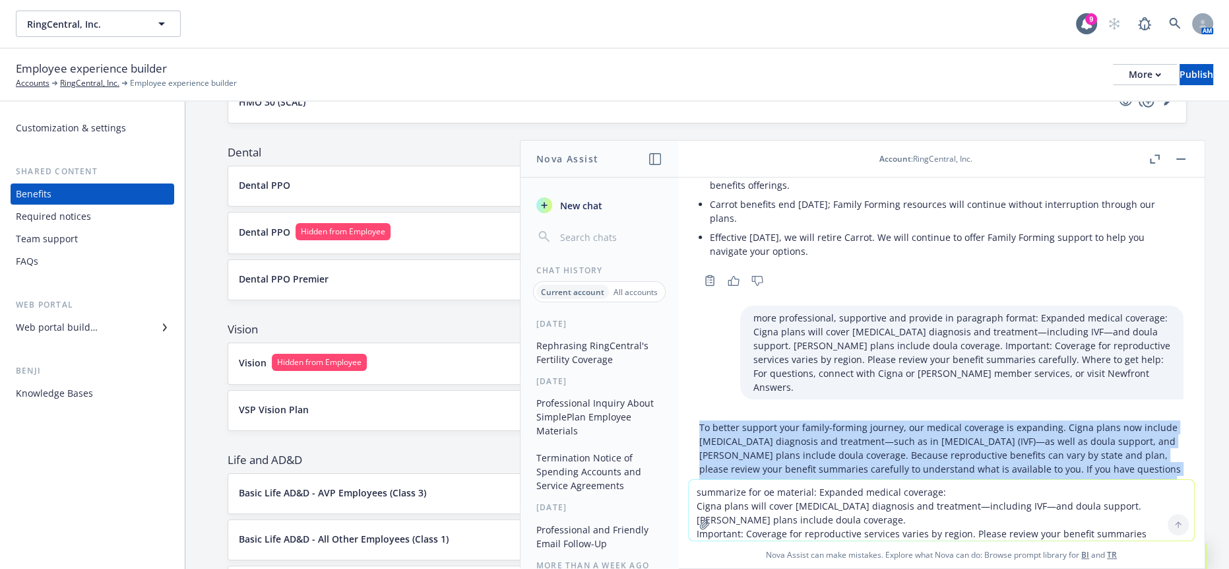
drag, startPoint x: 876, startPoint y: 286, endPoint x: 699, endPoint y: 226, distance: 187.3
click at [699, 420] on p "To better support your family-forming journey, our medical coverage is expandin…" at bounding box center [941, 461] width 484 height 83
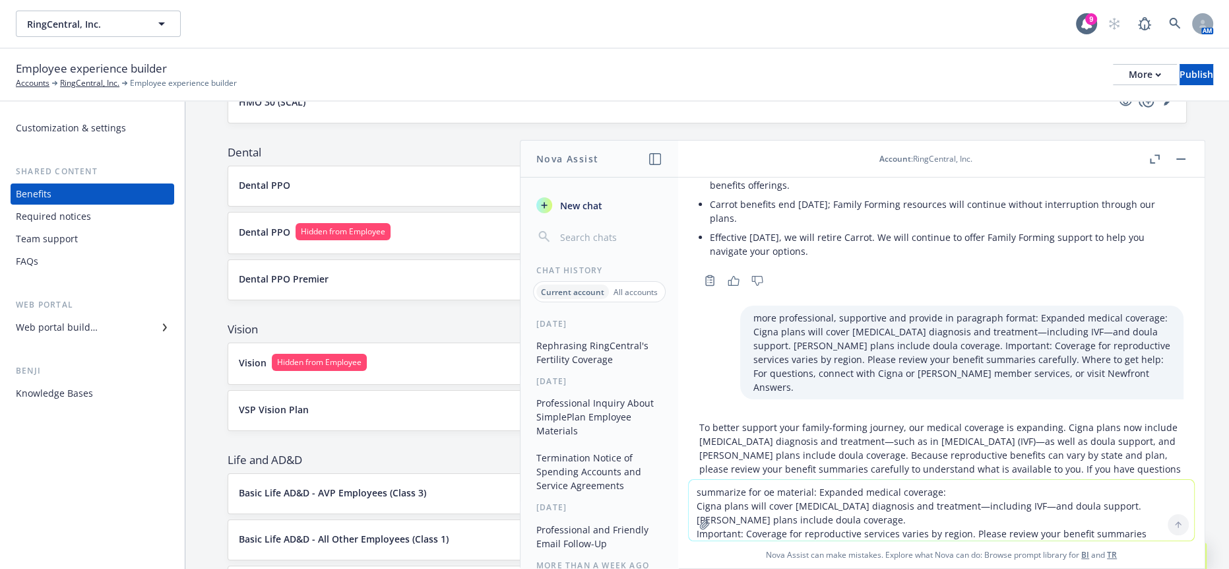
click at [925, 493] on textarea "summarize for oe material: Expanded medical coverage: Cigna plans will cover [M…" at bounding box center [941, 510] width 505 height 61
paste textarea "To better support your family-forming journey, our medical coverage is expandin…"
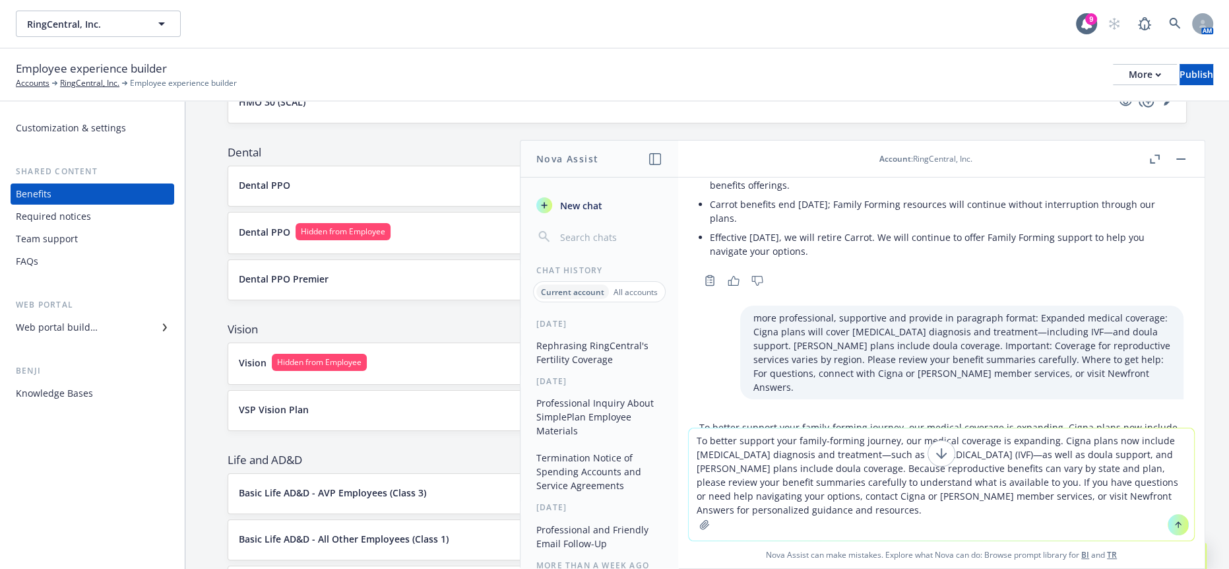
click at [1061, 447] on textarea "To better support your family-forming journey, our medical coverage is expandin…" at bounding box center [941, 484] width 505 height 112
drag, startPoint x: 927, startPoint y: 441, endPoint x: 1075, endPoint y: 435, distance: 148.5
click at [1075, 435] on textarea "To better support your family-forming journey, our medical coverage is expandin…" at bounding box center [941, 484] width 505 height 112
click at [1069, 445] on textarea "To better support your family-forming journey, we have enhanced our medical pla…" at bounding box center [941, 484] width 505 height 112
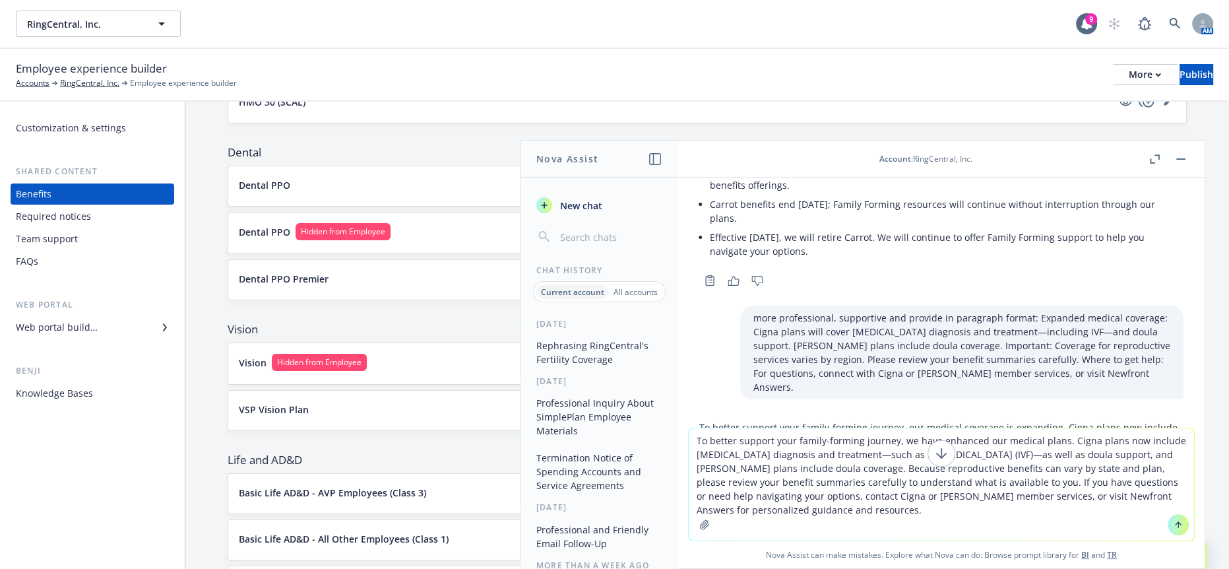
click at [1069, 445] on textarea "To better support your family-forming journey, we have enhanced our medical pla…" at bounding box center [941, 484] width 505 height 112
click at [723, 440] on textarea "To better support your family-forming journey, we have enhanced our medical cov…" at bounding box center [941, 484] width 505 height 112
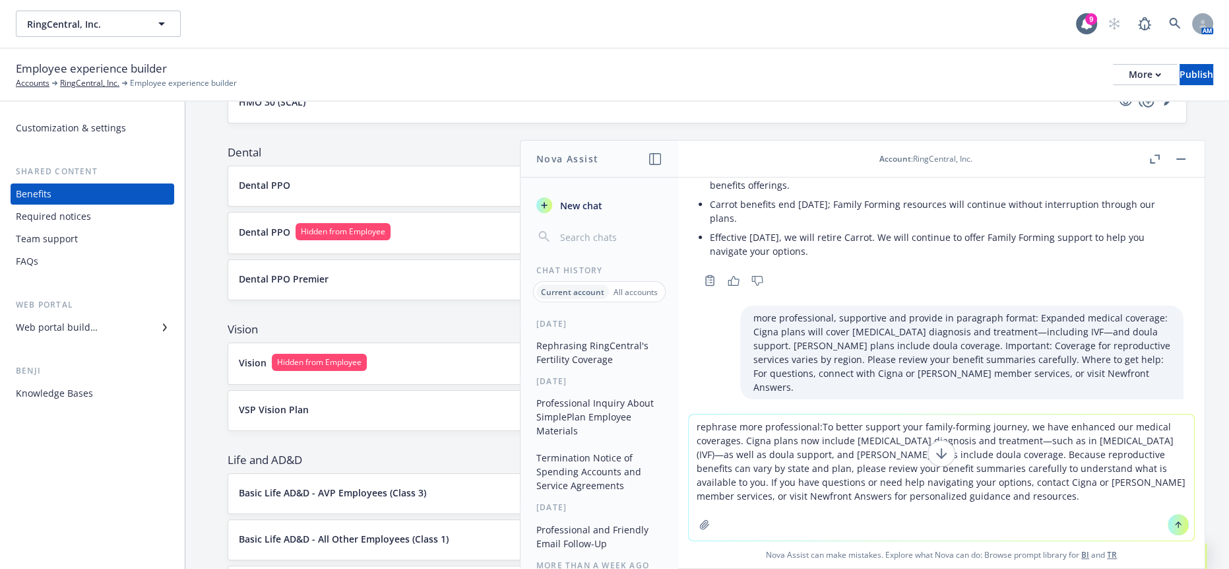
type textarea "rephrase more professional: To better support your family-forming journey, we h…"
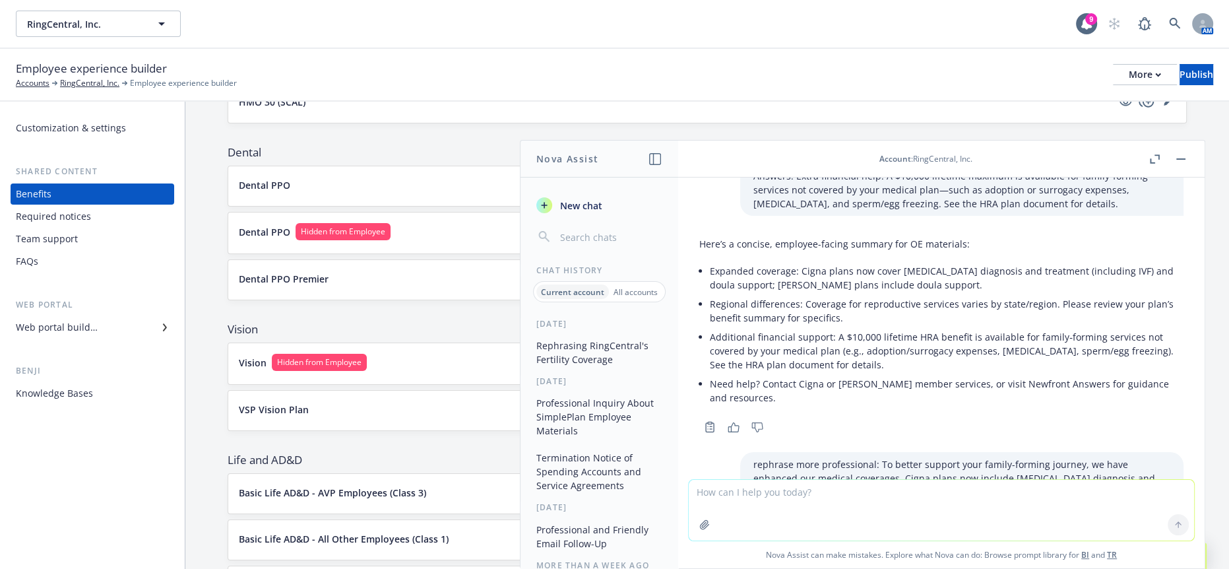
scroll to position [6206, 0]
drag, startPoint x: 840, startPoint y: 420, endPoint x: 701, endPoint y: 348, distance: 156.4
click at [883, 492] on textarea at bounding box center [941, 510] width 505 height 61
paste textarea "To better support family forming, we have enhanced our medical coverage. Cigna …"
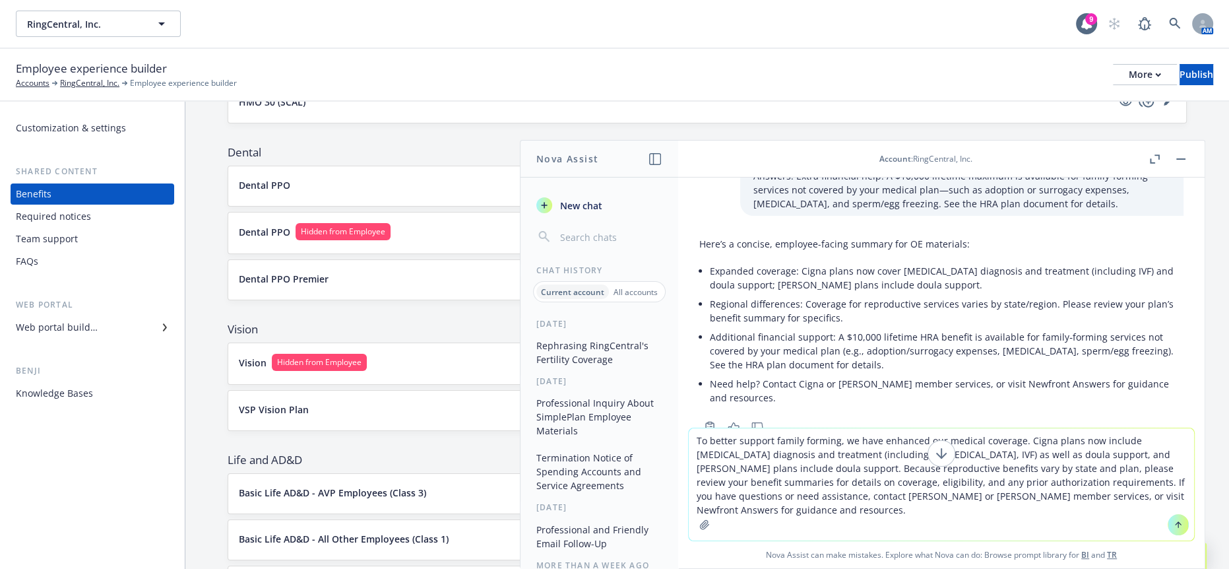
drag, startPoint x: 1048, startPoint y: 438, endPoint x: 970, endPoint y: 425, distance: 78.2
click at [970, 425] on div "rephrase RingCentral's medical plans fertility/infertility coverage offers: Hap…" at bounding box center [941, 372] width 526 height 391
click at [995, 443] on textarea "To better support family forming, we have enhanced our Cigna plans now include …" at bounding box center [941, 484] width 505 height 112
click at [1055, 439] on textarea "To better support family forming, we have enhanced our Cigna medical plans now …" at bounding box center [941, 484] width 505 height 112
click at [725, 438] on textarea "To better support family forming, we have enhanced our Cigna medical plans to n…" at bounding box center [941, 484] width 505 height 112
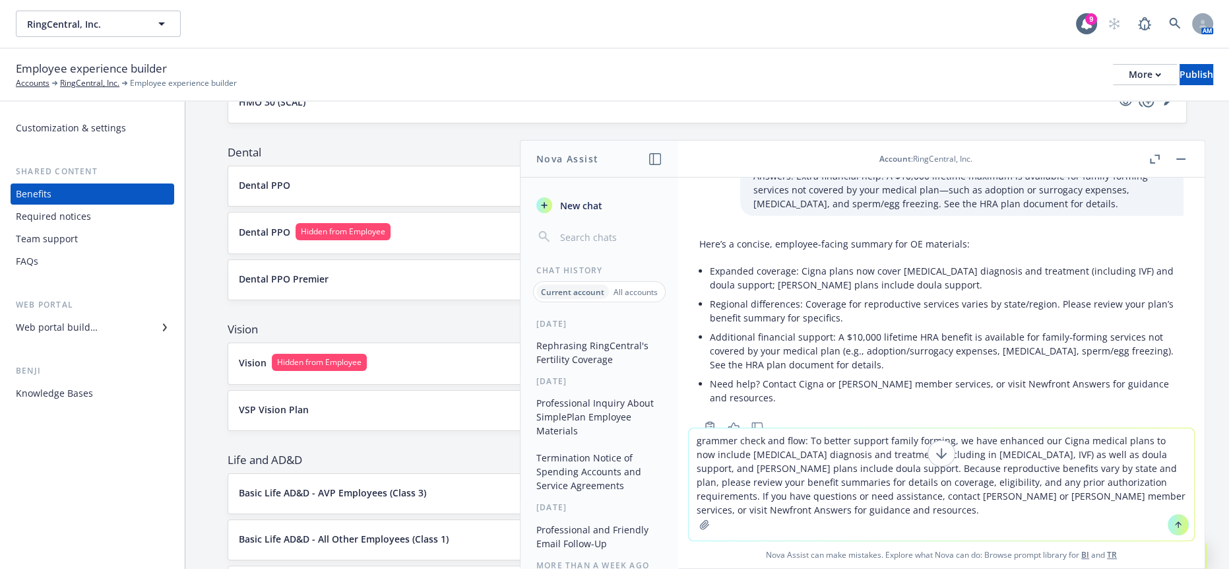
type textarea "grammar check and flow: To better support family forming, we have enhanced our …"
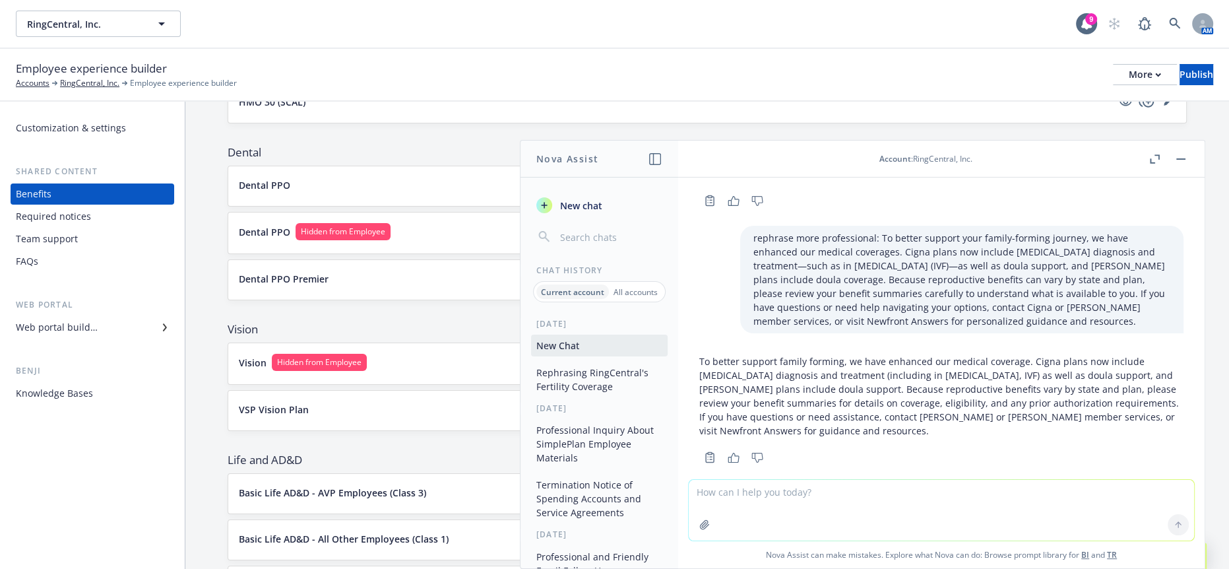
scroll to position [6453, 0]
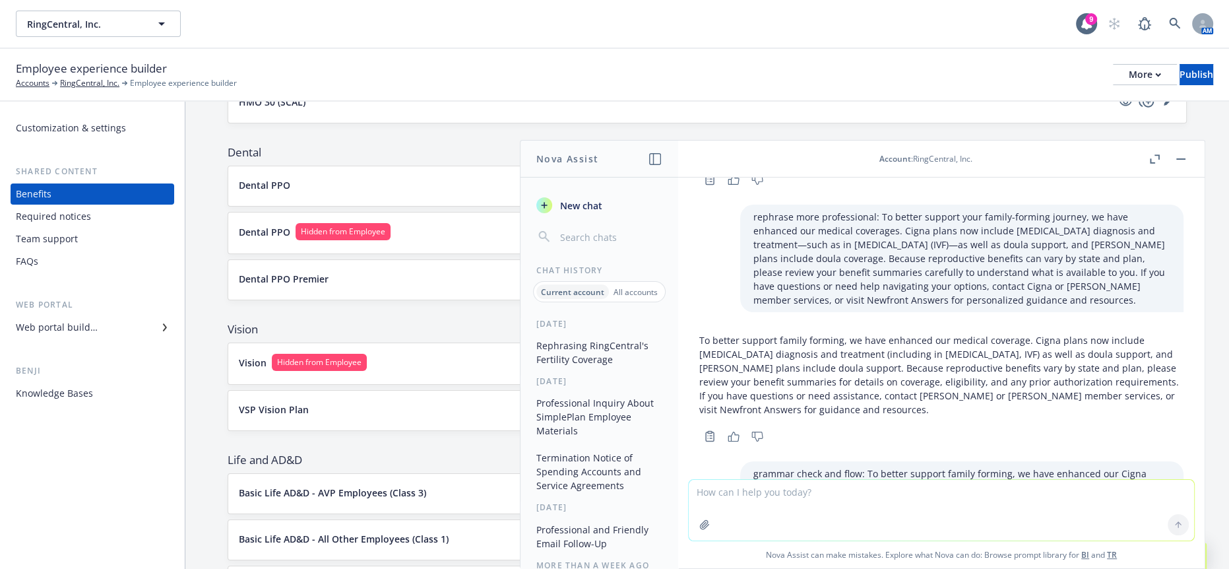
drag, startPoint x: 836, startPoint y: 416, endPoint x: 699, endPoint y: 350, distance: 152.5
click at [941, 503] on textarea at bounding box center [941, 510] width 505 height 61
type textarea ","
paste textarea "We heard you! We are offering an additional dental plan option with Cigna, more…"
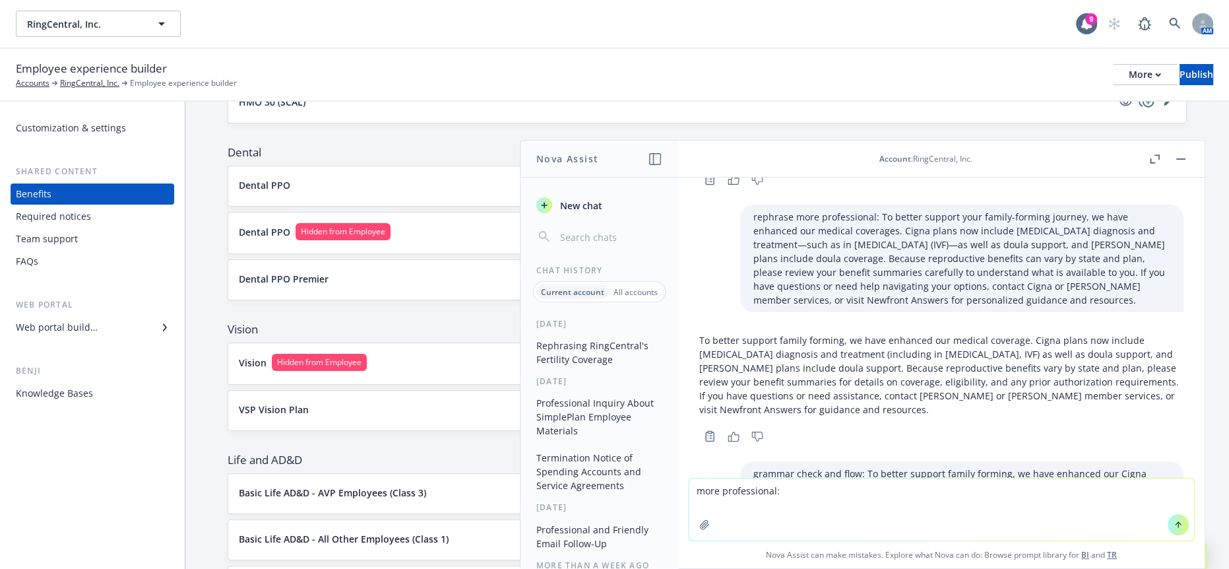
type textarea "more professional: We heard you! We are offering an additional dental plan opti…"
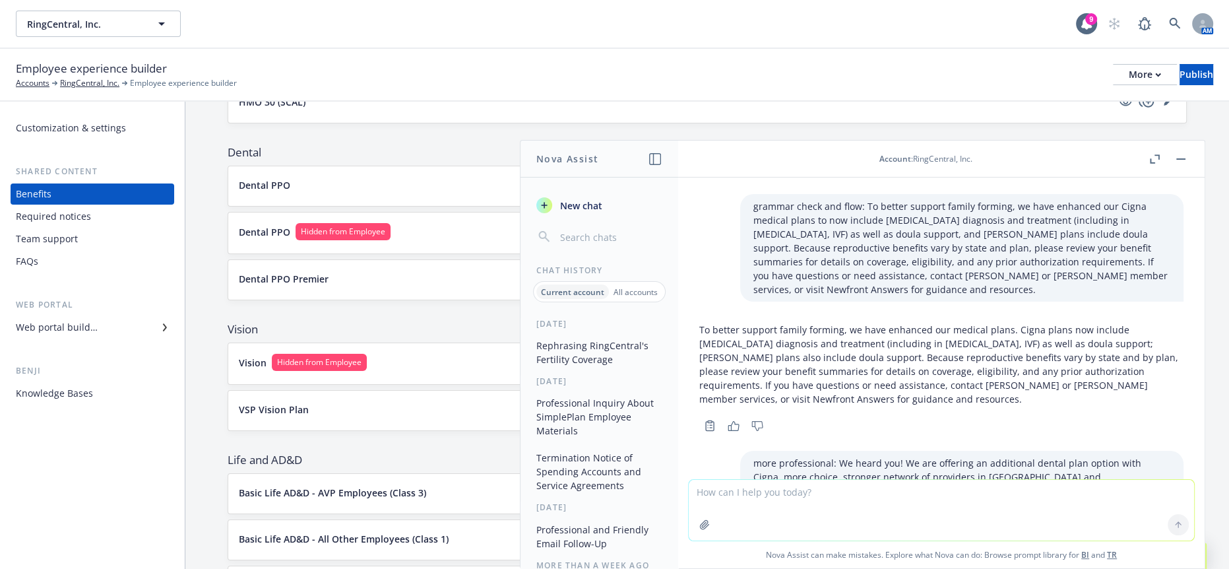
scroll to position [6724, 0]
drag, startPoint x: 921, startPoint y: 327, endPoint x: 729, endPoint y: 330, distance: 192.0
drag, startPoint x: 993, startPoint y: 324, endPoint x: 697, endPoint y: 315, distance: 297.0
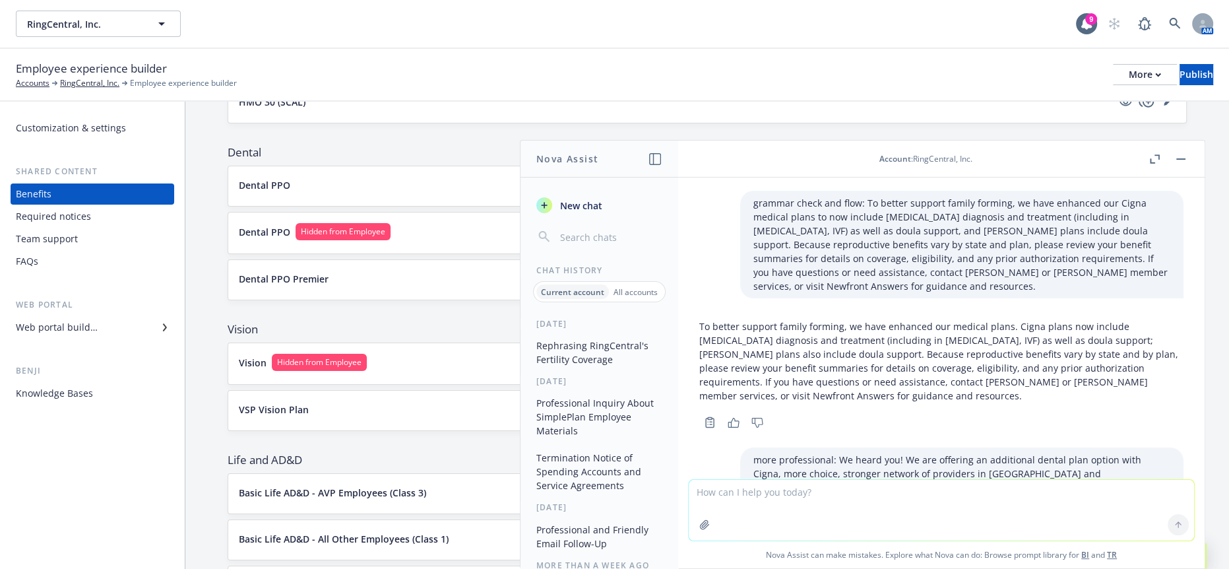
click at [1189, 161] on button "button" at bounding box center [1181, 159] width 16 height 16
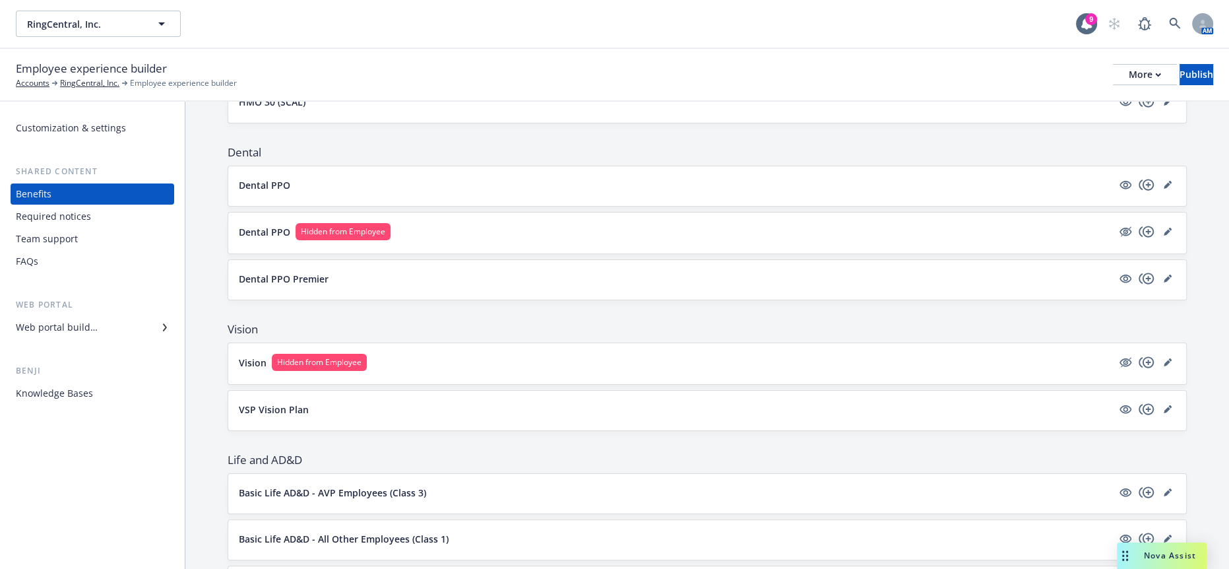
click at [1156, 557] on span "Nova Assist" at bounding box center [1170, 554] width 52 height 11
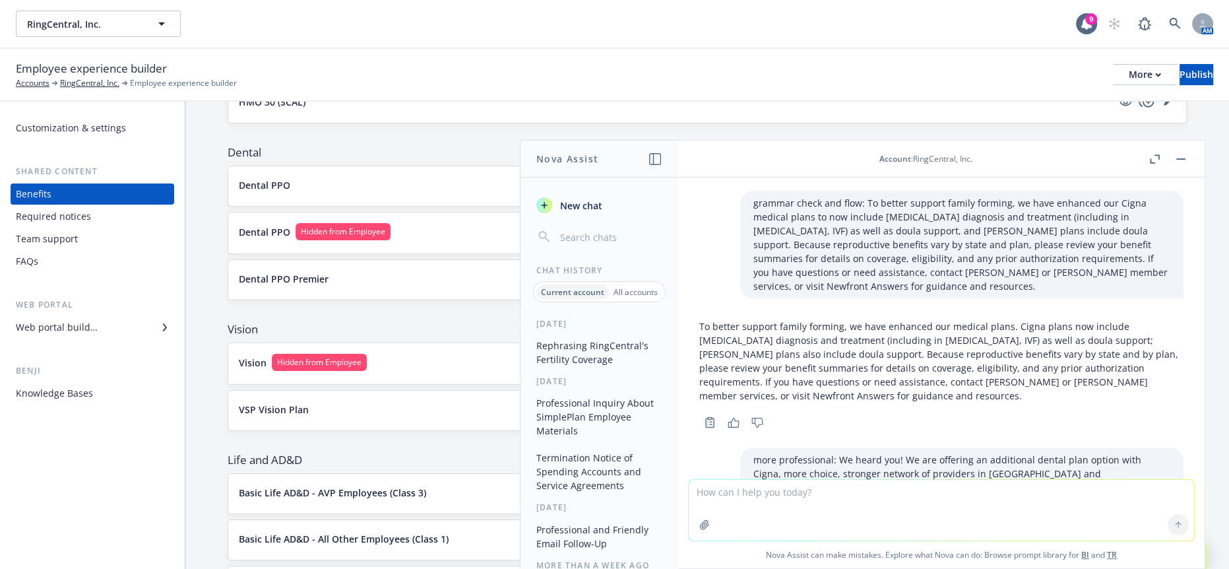
click at [949, 495] on textarea at bounding box center [941, 510] width 505 height 61
paste textarea "How Delta Dental compares to Cigna Dental: ● We heard your feedback on the chal…"
type textarea "more professional, employee facing, supportive: How Delta Dental compares to Ci…"
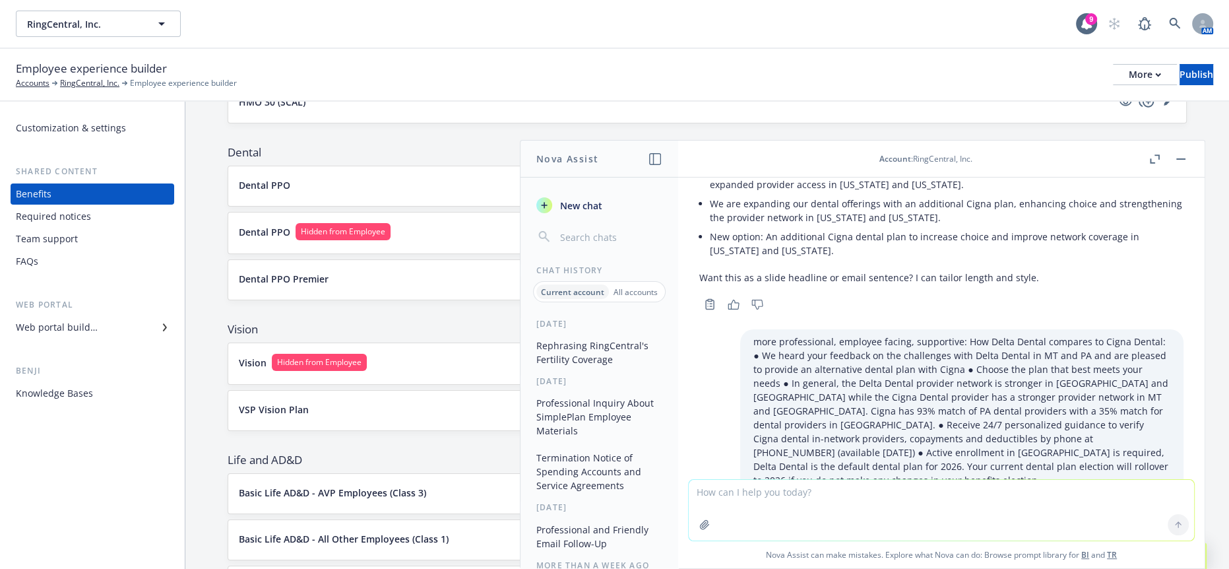
scroll to position [7165, 0]
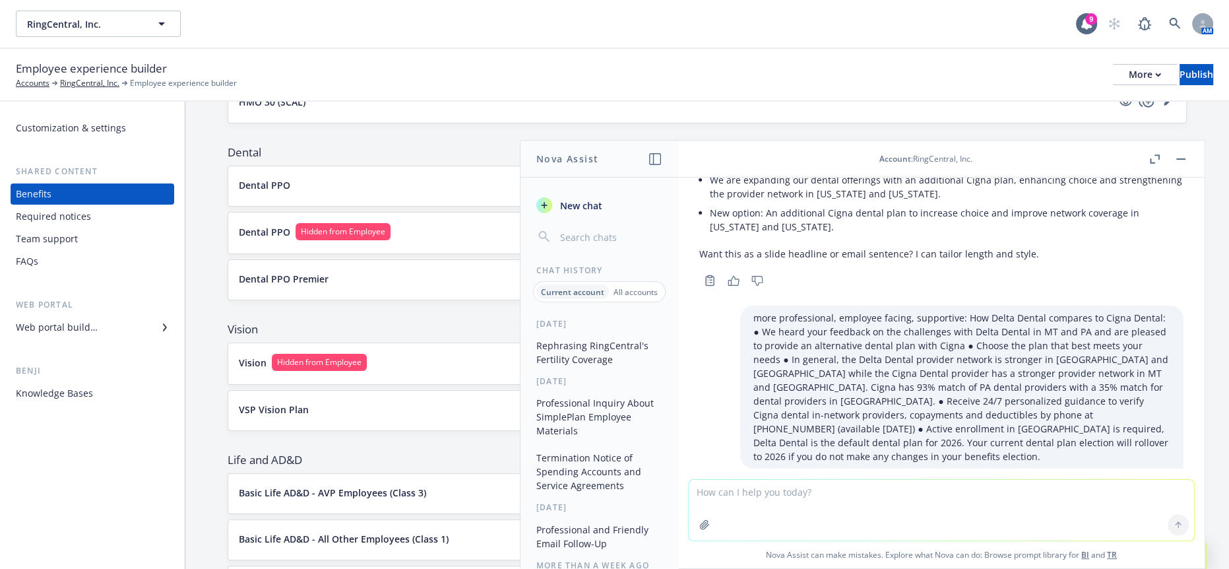
drag, startPoint x: 817, startPoint y: 413, endPoint x: 699, endPoint y: 249, distance: 202.7
click at [1036, 497] on textarea at bounding box center [941, 510] width 505 height 61
type textarea "m"
paste textarea "For 2026, Cigna plans will remain available nationwide with the introduction of…"
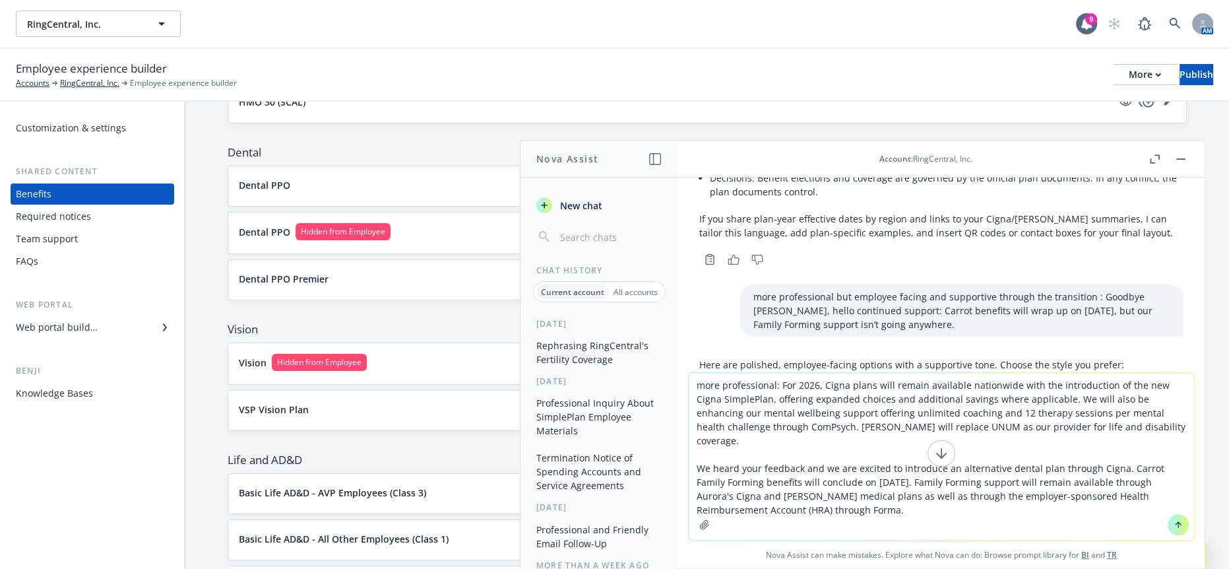
scroll to position [5219, 0]
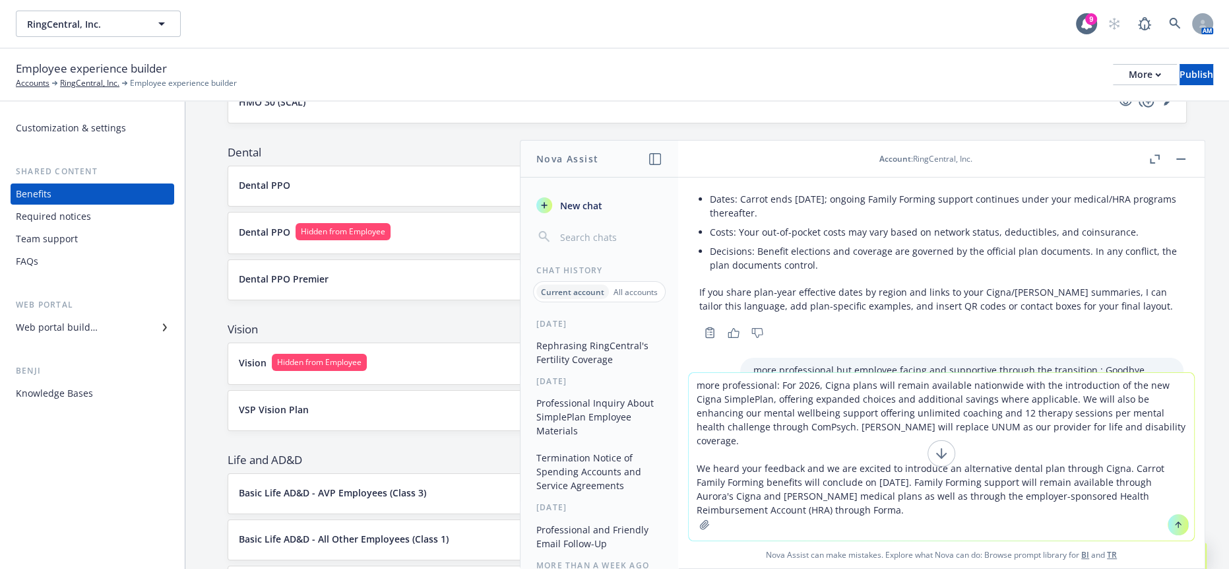
click at [805, 387] on textarea "more professional: For 2026, Cigna plans will remain available nationwide with …" at bounding box center [941, 457] width 505 height 168
type textarea "more professional and polished: For 2026, Cigna plans will remain available nat…"
click at [1174, 529] on icon at bounding box center [1178, 524] width 9 height 9
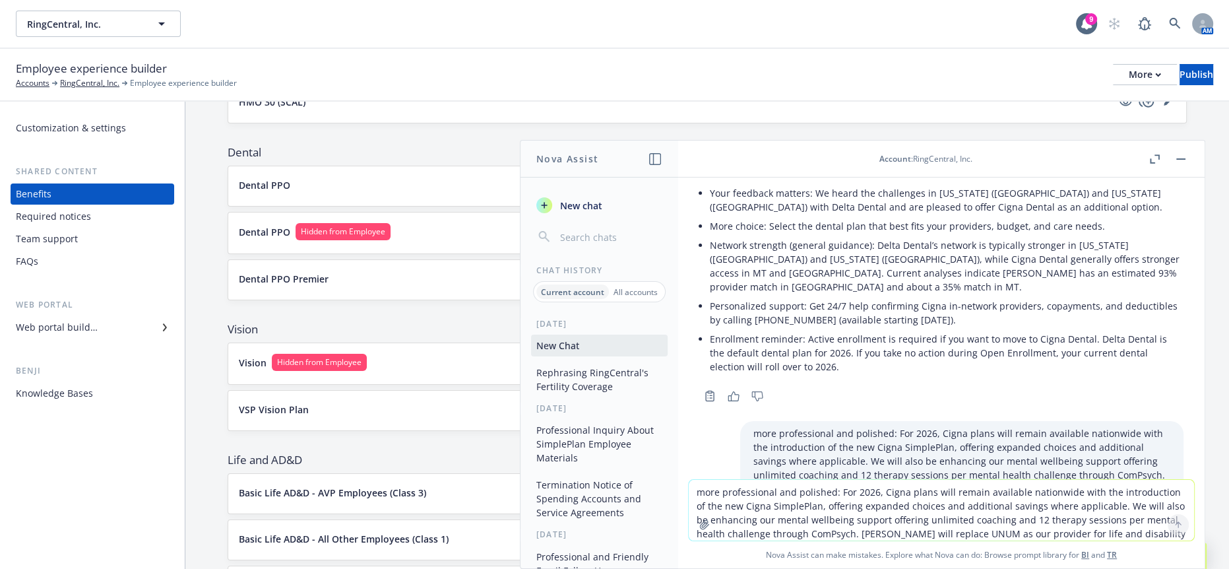
scroll to position [7527, 0]
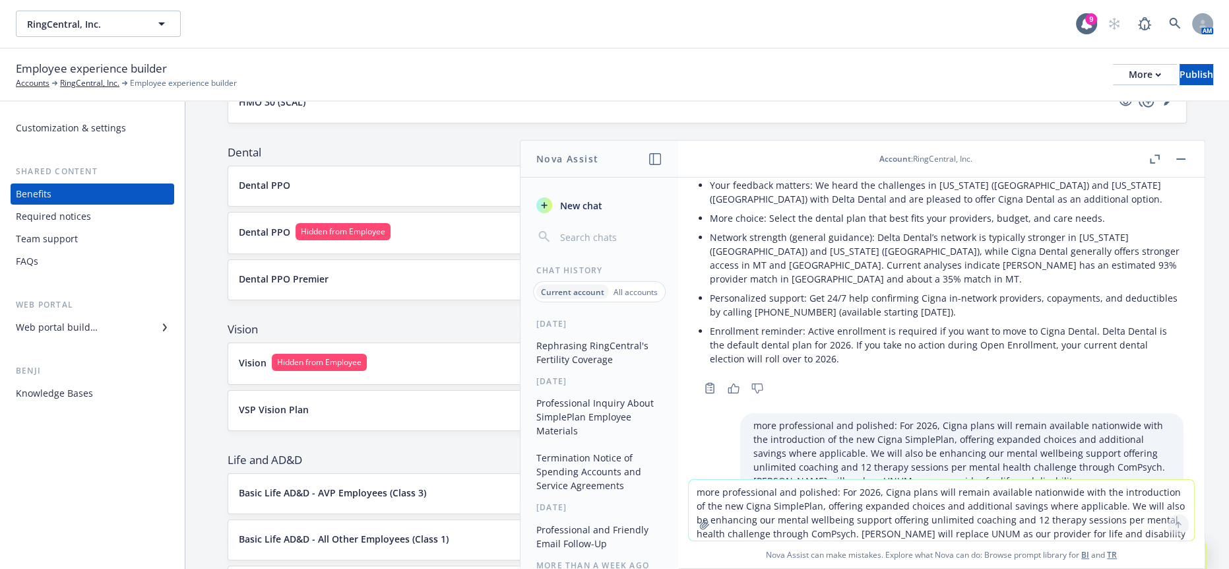
drag, startPoint x: 945, startPoint y: 419, endPoint x: 699, endPoint y: 301, distance: 272.9
click at [898, 499] on textarea "more professional and polished: For 2026, Cigna plans will remain available nat…" at bounding box center [941, 510] width 505 height 61
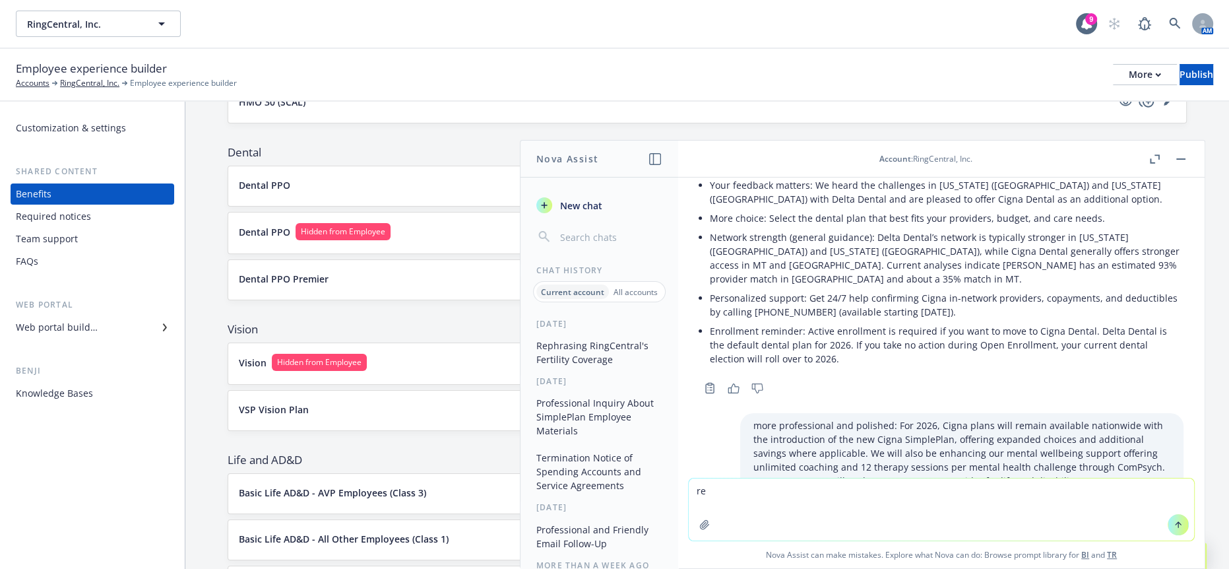
type textarea "r"
paste textarea "The Total Rewards team evaluates and thoughtfully designs our benefits programs…"
type textarea "more professional and supportive to employees: The Total Rewards team evaluates…"
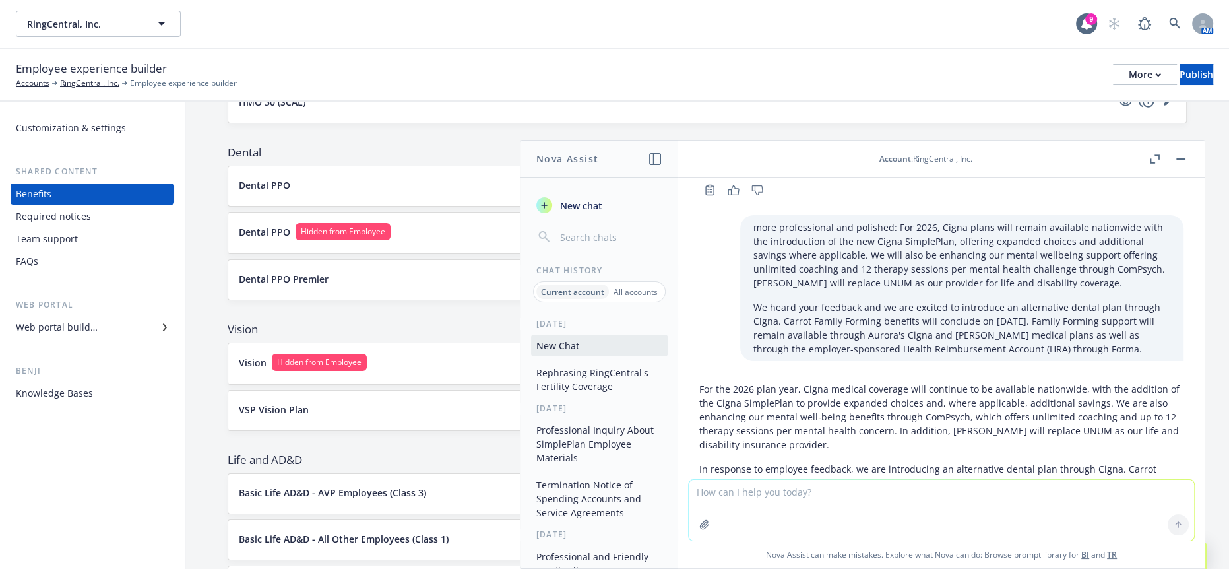
scroll to position [7742, 0]
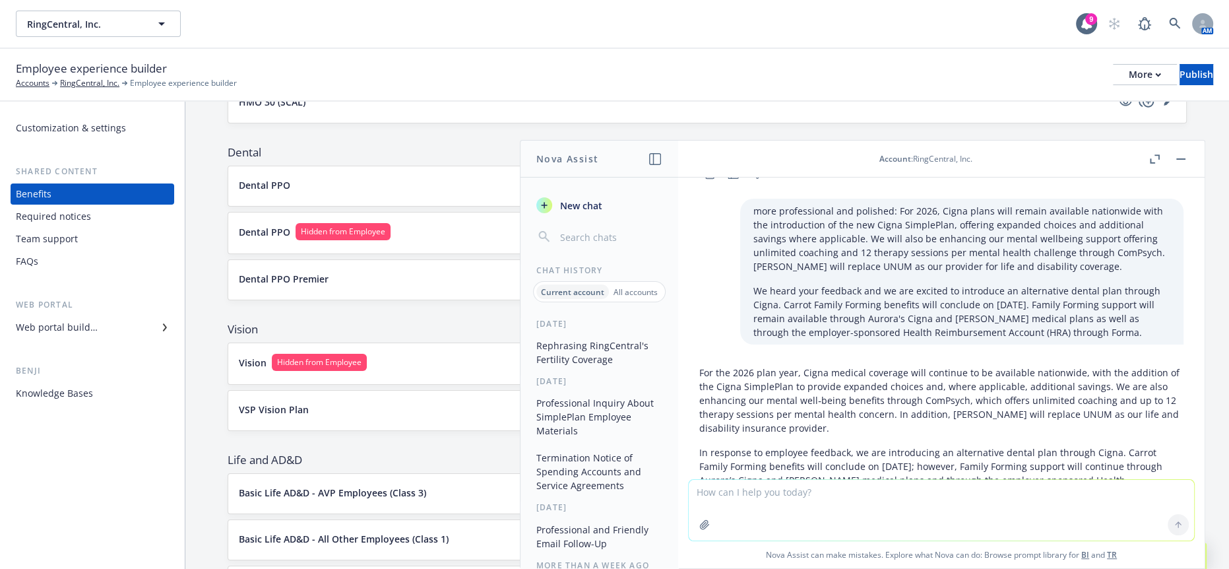
drag, startPoint x: 1106, startPoint y: 418, endPoint x: 693, endPoint y: 374, distance: 415.3
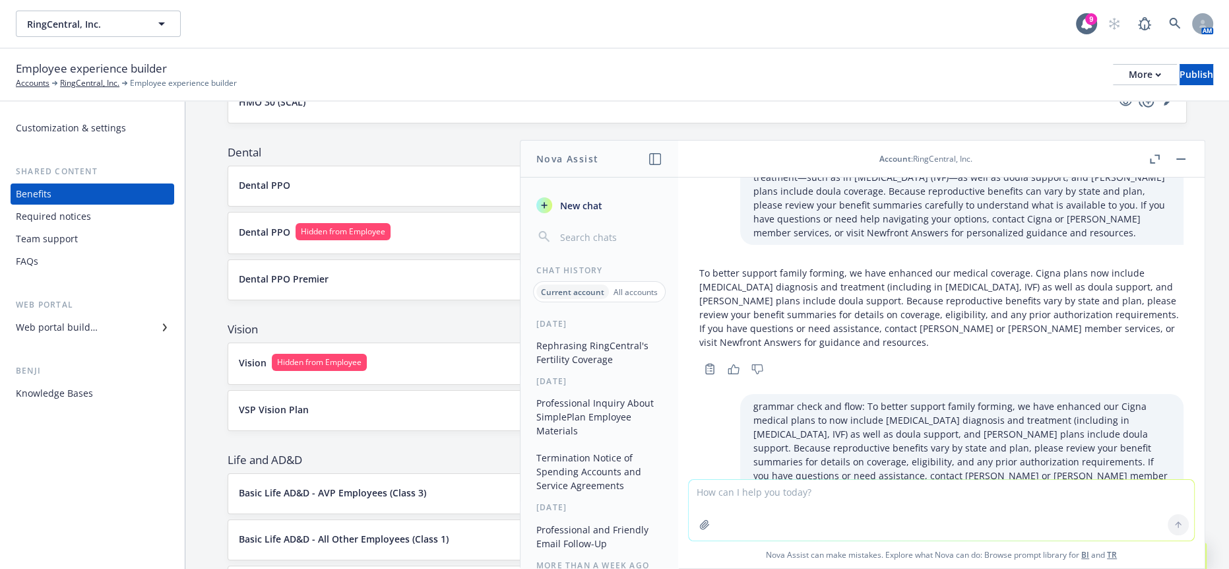
scroll to position [6496, 0]
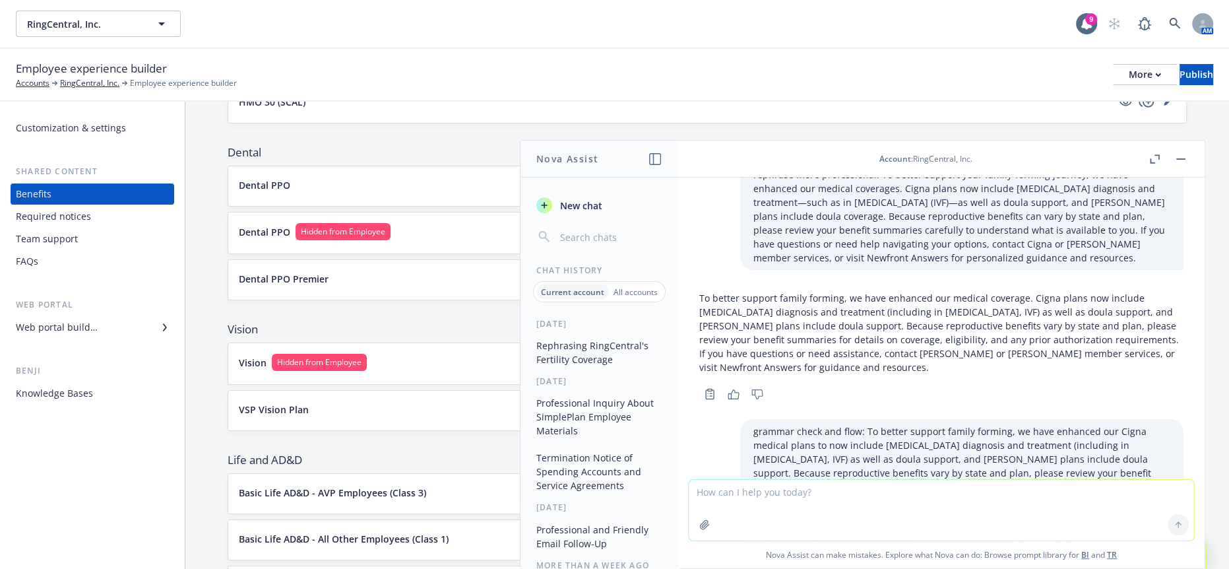
drag, startPoint x: 1009, startPoint y: 307, endPoint x: 1057, endPoint y: 320, distance: 49.1
click at [1055, 284] on div "rephrase RingCentral's medical plans fertility/infertility coverage offers: Hap…" at bounding box center [941, 327] width 526 height 301
drag, startPoint x: 1057, startPoint y: 318, endPoint x: 1011, endPoint y: 299, distance: 49.7
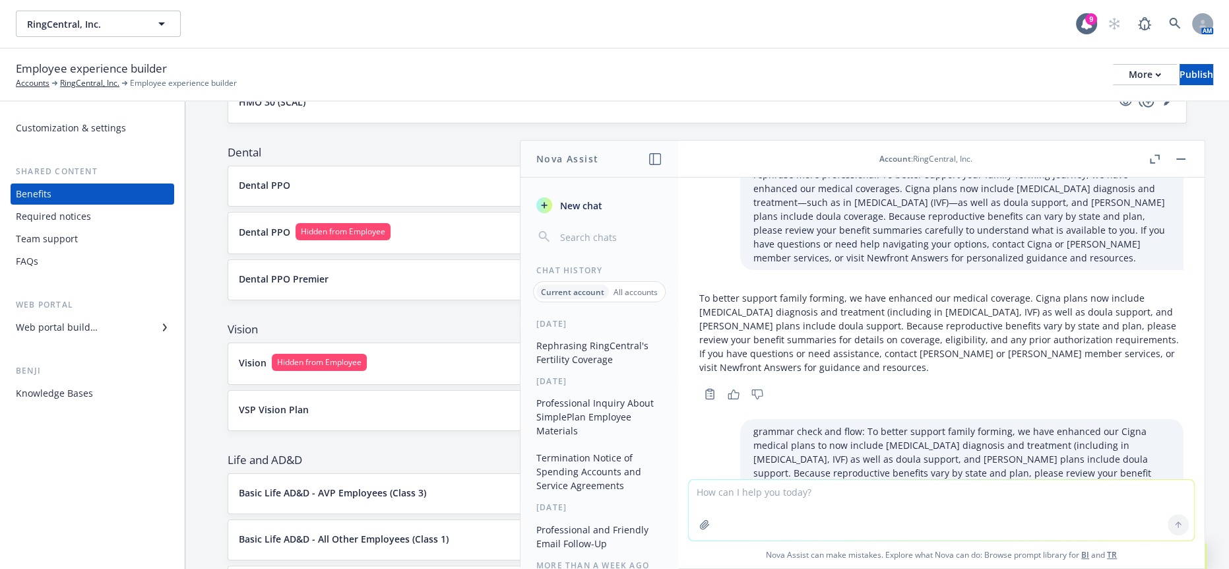
click at [985, 482] on textarea at bounding box center [941, 510] width 505 height 61
paste textarea "New advocacy services with Newfront Answers and new Newfront Web Benefits porta…"
type textarea "more professional: New advocacy services with Newfront Answers and new Newfront…"
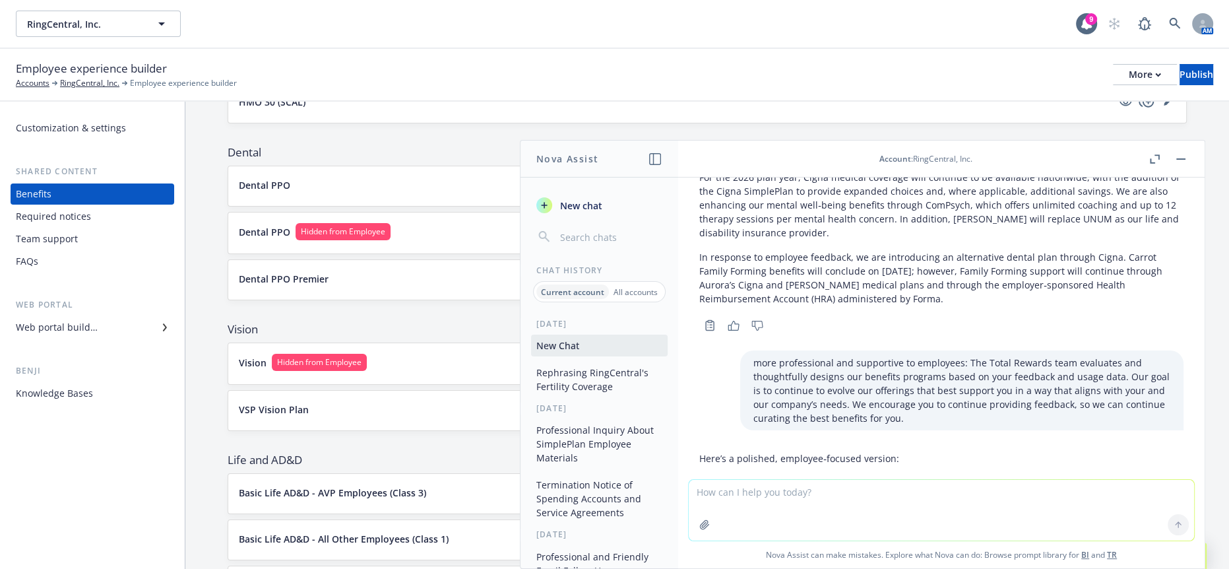
scroll to position [7932, 0]
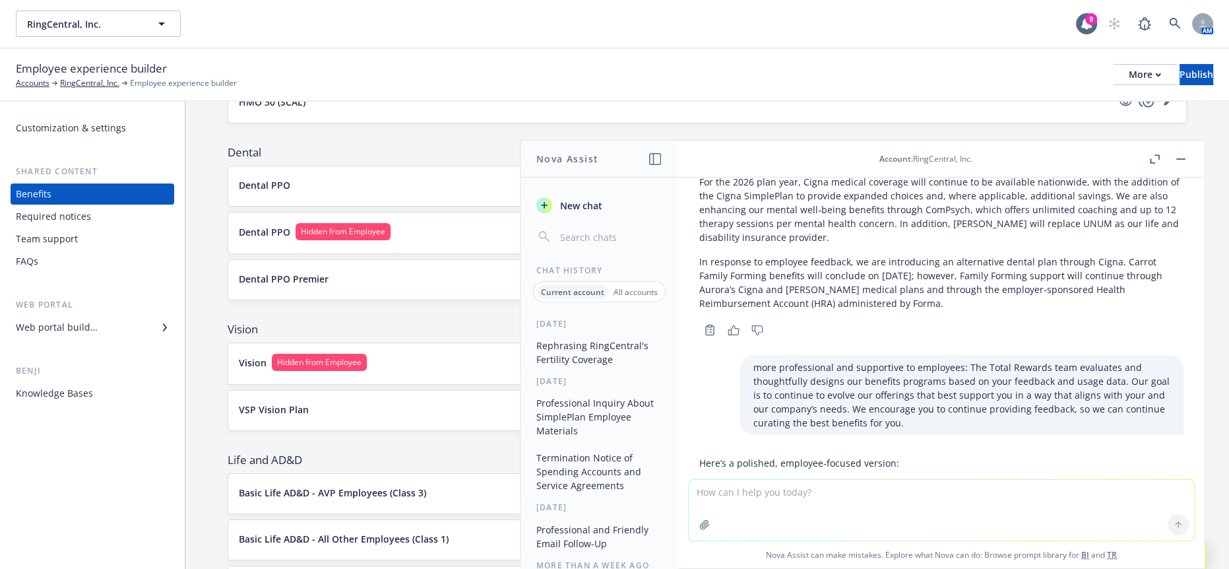
drag, startPoint x: 1169, startPoint y: 398, endPoint x: 699, endPoint y: 400, distance: 469.7
drag, startPoint x: 1115, startPoint y: 365, endPoint x: 704, endPoint y: 352, distance: 411.8
